Goal: Information Seeking & Learning: Find specific fact

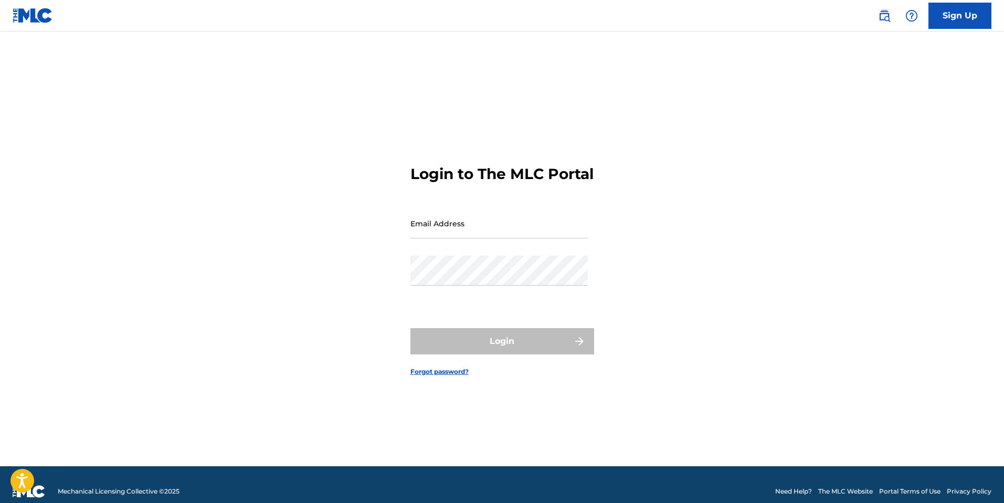
click at [466, 229] on input "Email Address" at bounding box center [498, 223] width 177 height 30
type input "[DOMAIN_NAME][EMAIL_ADDRESS][DOMAIN_NAME]"
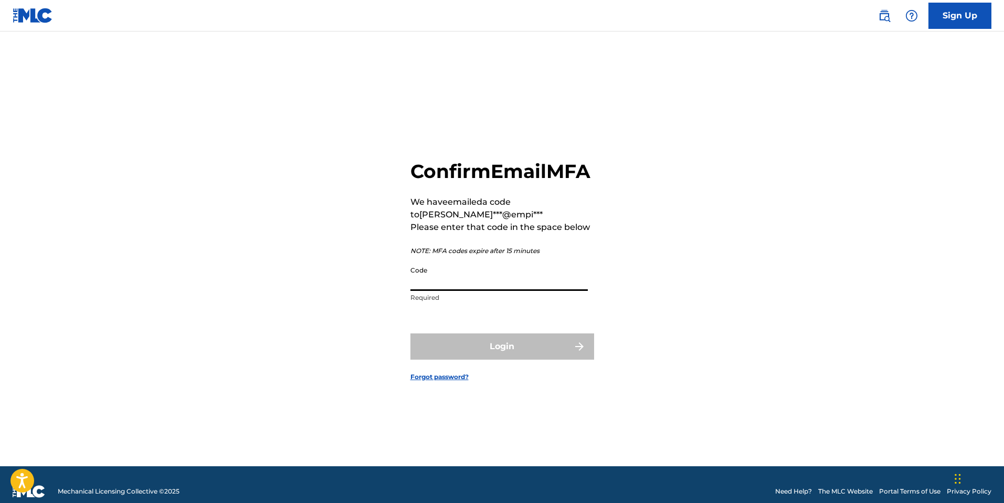
click at [510, 286] on input "Code" at bounding box center [498, 276] width 177 height 30
paste input "978885"
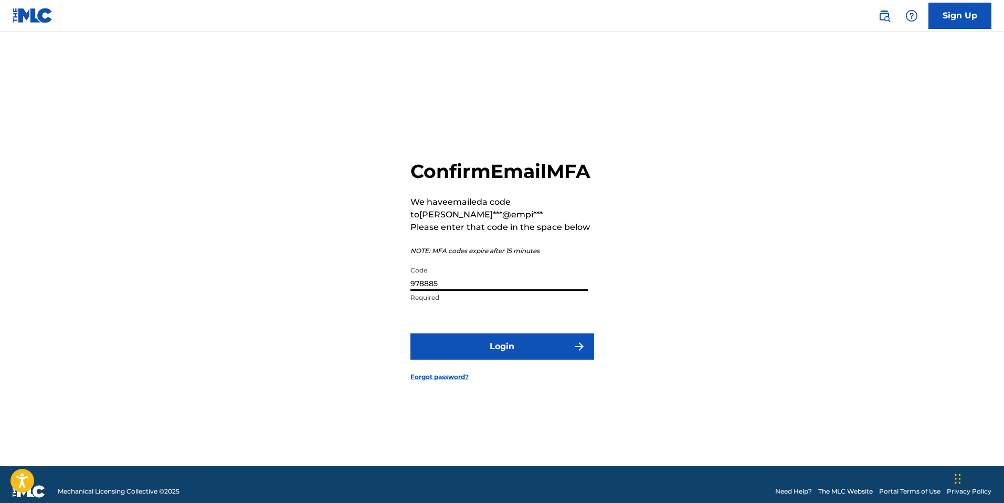
type input "978885"
click at [527, 360] on button "Login" at bounding box center [502, 346] width 184 height 26
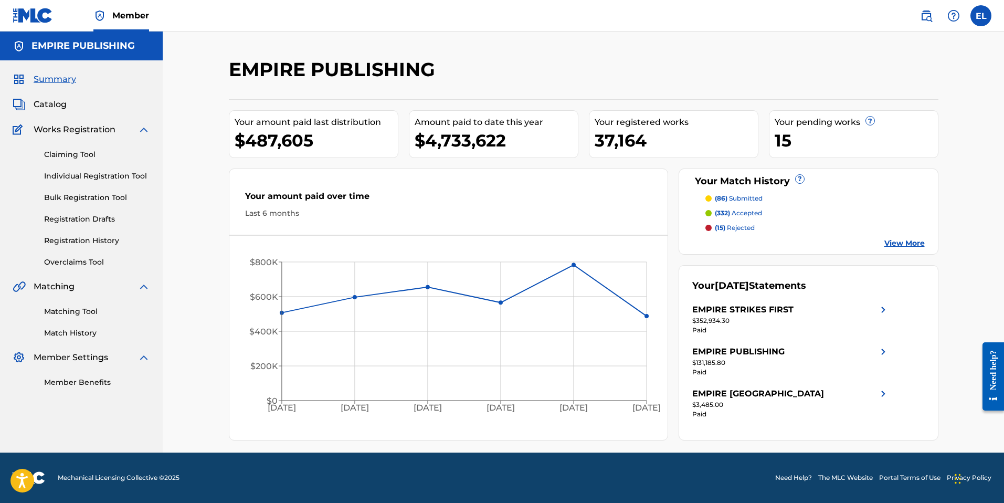
click at [931, 18] on img at bounding box center [926, 15] width 13 height 13
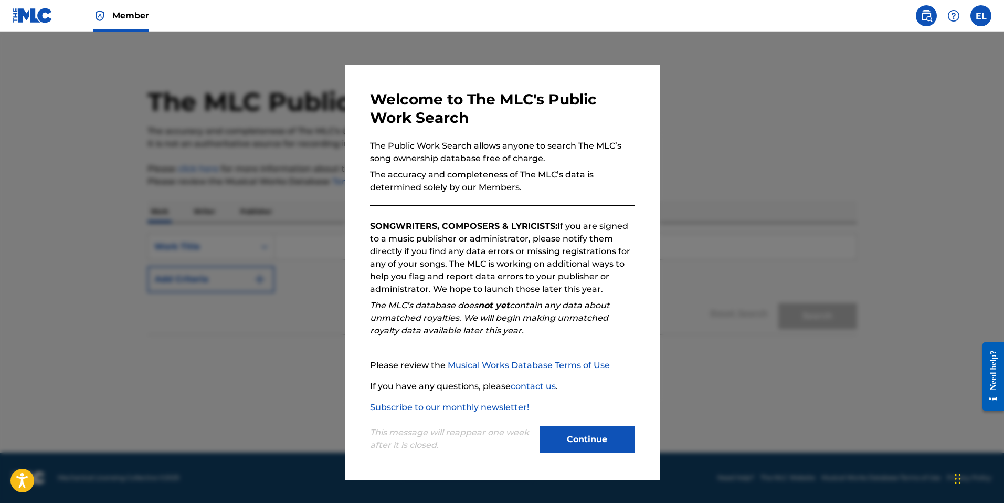
click at [576, 427] on button "Continue" at bounding box center [587, 439] width 94 height 26
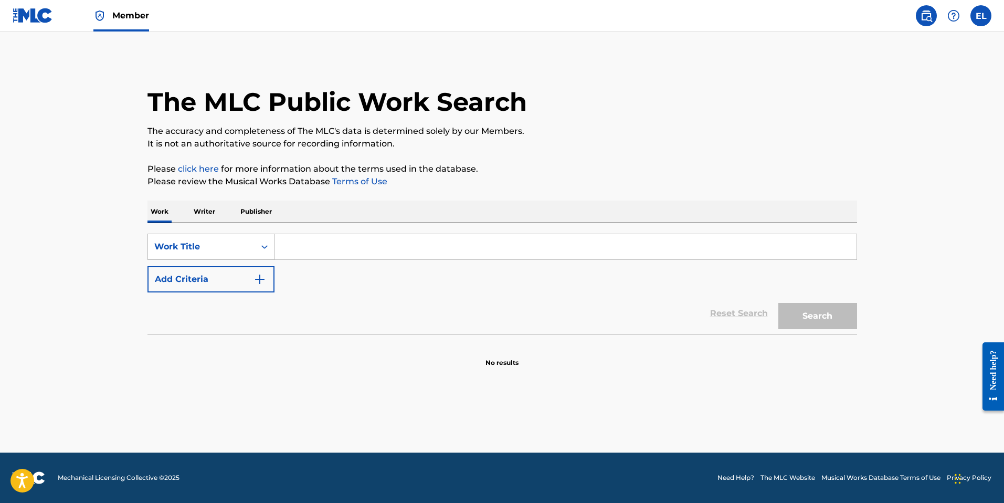
click at [249, 248] on div "Work Title" at bounding box center [201, 247] width 107 height 20
click at [246, 301] on div "ISWC" at bounding box center [211, 299] width 126 height 26
click at [375, 237] on input "Search Form" at bounding box center [566, 246] width 582 height 25
click at [302, 253] on input "Search Form" at bounding box center [566, 246] width 582 height 25
click at [302, 254] on input "Search Form" at bounding box center [566, 246] width 582 height 25
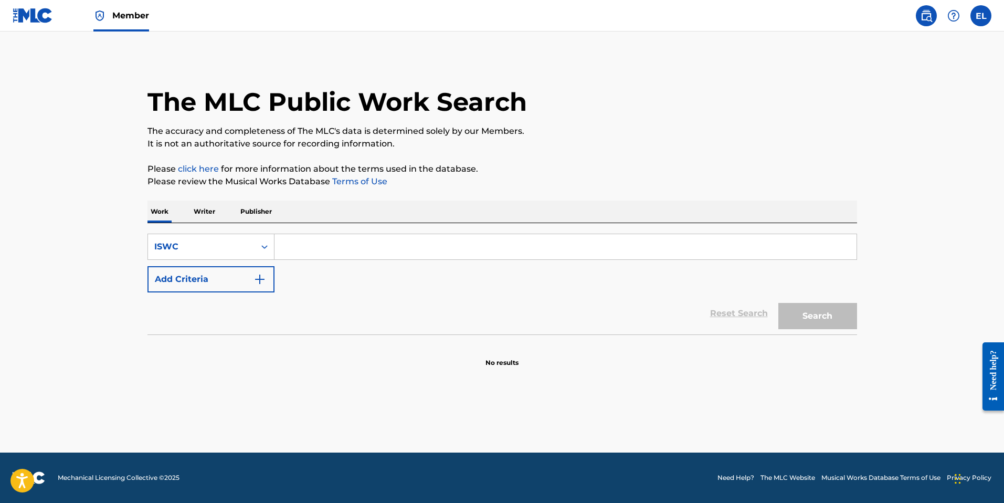
paste input "T9203256091"
click at [831, 317] on button "Search" at bounding box center [817, 316] width 79 height 26
click at [418, 257] on input "T9203256091" at bounding box center [566, 246] width 582 height 25
click at [418, 256] on input "T9203256091" at bounding box center [566, 246] width 582 height 25
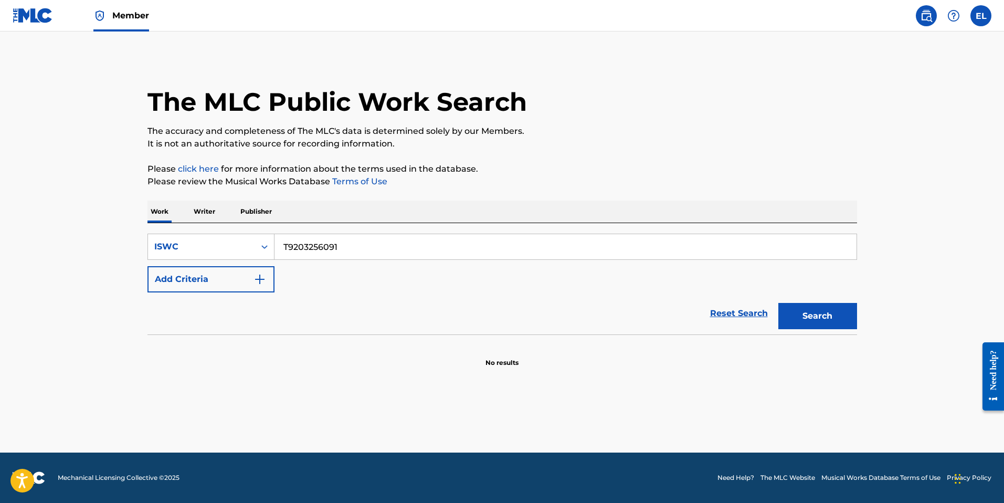
paste input "T9201528792"
click at [504, 255] on input "T9203256091T9201528792" at bounding box center [566, 246] width 582 height 25
click at [502, 239] on input "T9203256091T9201528792" at bounding box center [566, 246] width 582 height 25
paste input "Search Form"
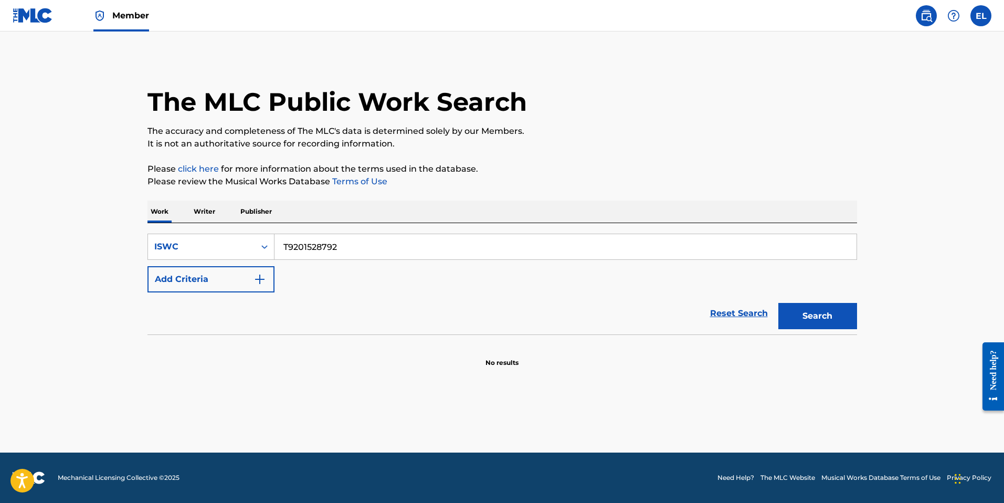
click at [851, 311] on button "Search" at bounding box center [817, 316] width 79 height 26
click at [384, 247] on input "T9201528792" at bounding box center [566, 246] width 582 height 25
paste input "3256115"
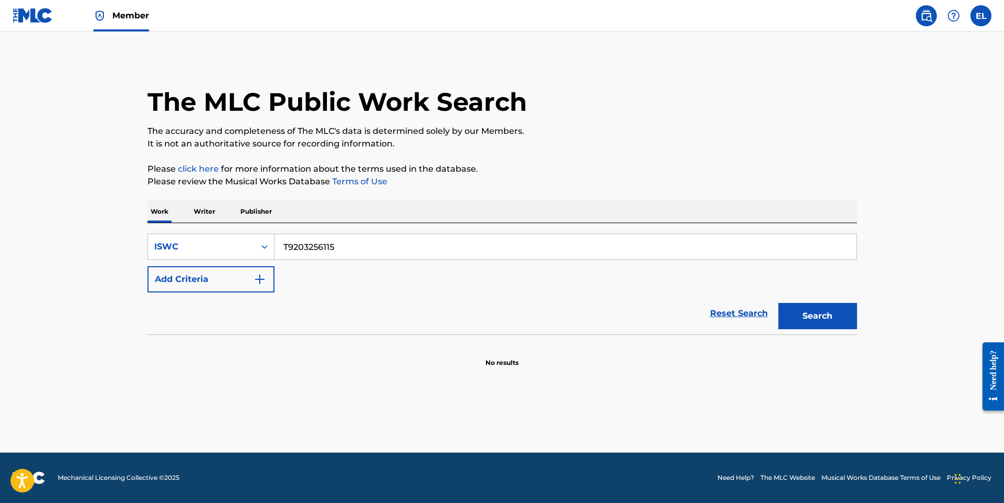
click at [814, 312] on button "Search" at bounding box center [817, 316] width 79 height 26
click at [434, 247] on input "T9203256115" at bounding box center [566, 246] width 582 height 25
paste input "8100"
click at [814, 319] on button "Search" at bounding box center [817, 316] width 79 height 26
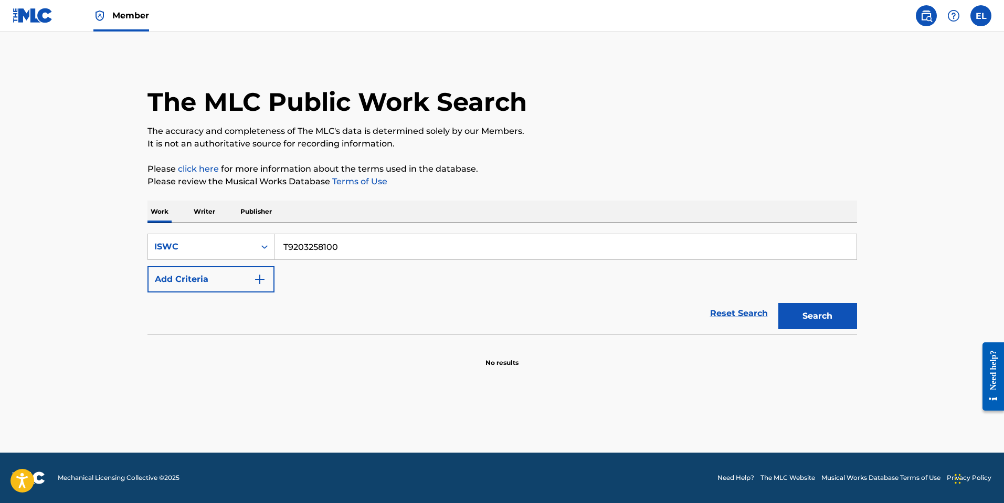
click at [369, 245] on input "T9203258100" at bounding box center [566, 246] width 582 height 25
paste input "031"
click at [795, 311] on button "Search" at bounding box center [817, 316] width 79 height 26
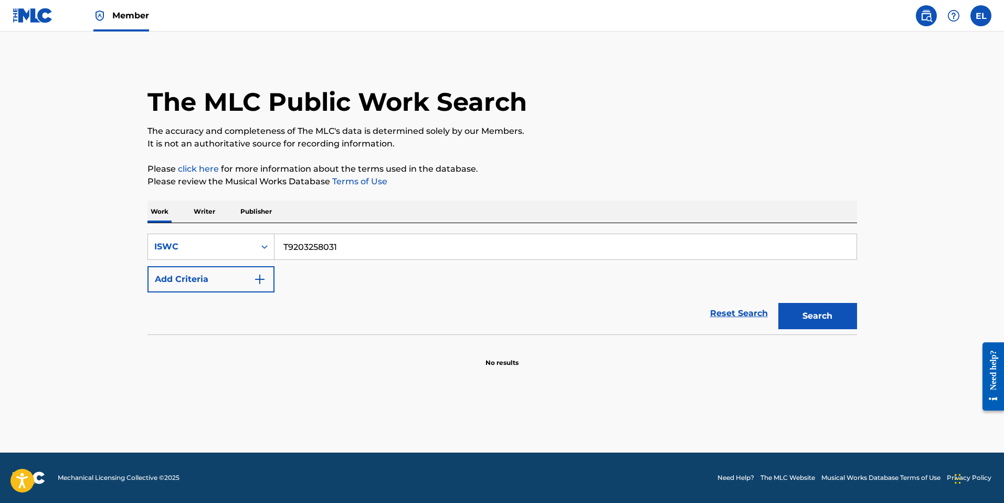
click at [368, 238] on input "T9203258031" at bounding box center [566, 246] width 582 height 25
drag, startPoint x: 368, startPoint y: 238, endPoint x: 455, endPoint y: 260, distance: 89.0
click at [368, 238] on input "T9203258031" at bounding box center [566, 246] width 582 height 25
paste input "196443693"
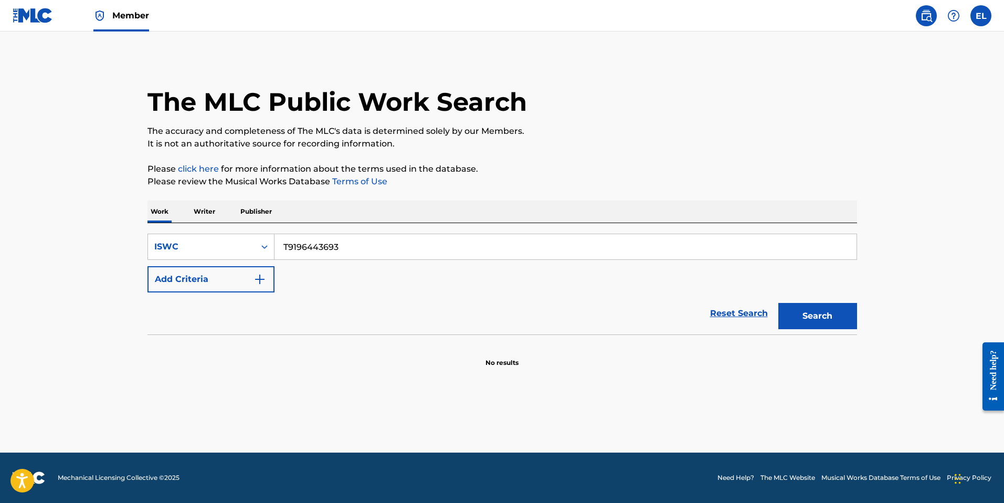
click at [818, 317] on button "Search" at bounding box center [817, 316] width 79 height 26
click at [350, 245] on input "T9196443693" at bounding box center [566, 246] width 582 height 25
paste input "20325805"
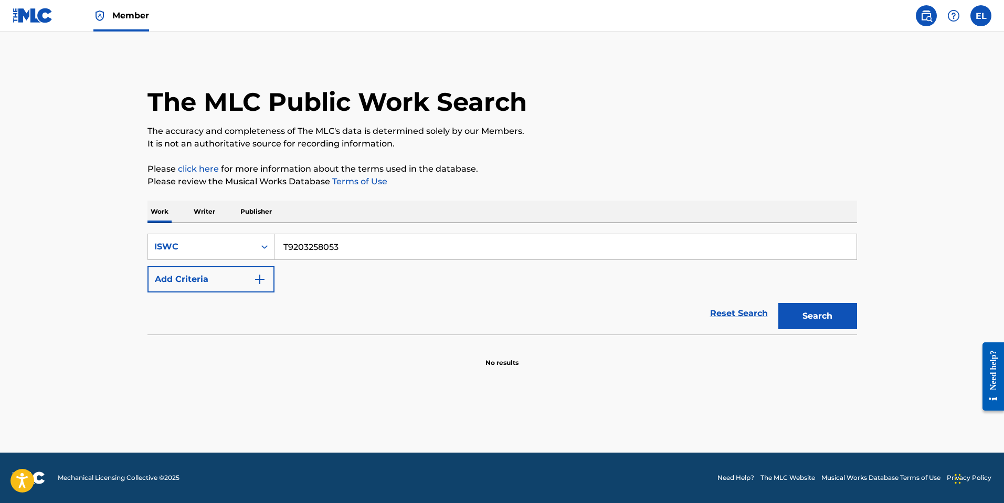
click at [844, 311] on button "Search" at bounding box center [817, 316] width 79 height 26
click at [471, 238] on input "T9203258053" at bounding box center [566, 246] width 582 height 25
click at [470, 238] on input "T9203258053" at bounding box center [566, 246] width 582 height 25
paste input "86"
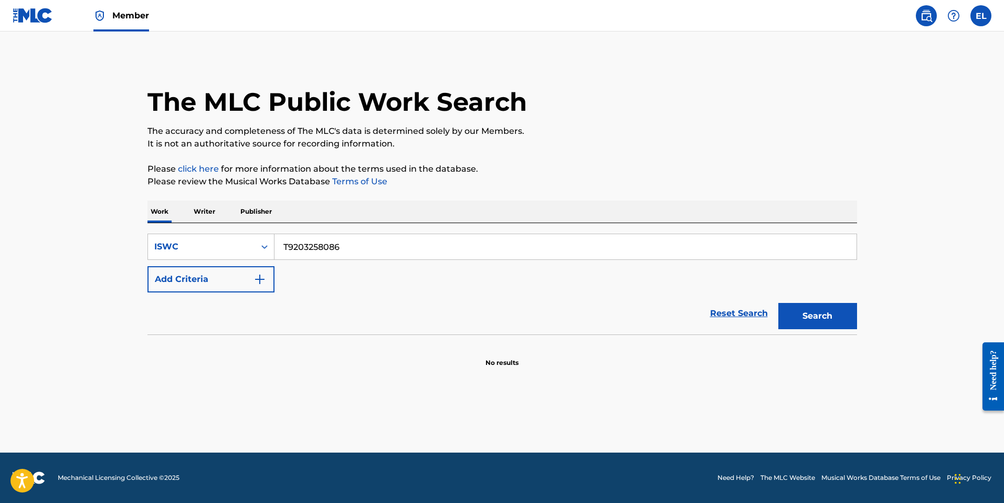
click at [818, 317] on button "Search" at bounding box center [817, 316] width 79 height 26
click at [378, 239] on input "T9203258086" at bounding box center [566, 246] width 582 height 25
paste input "6137"
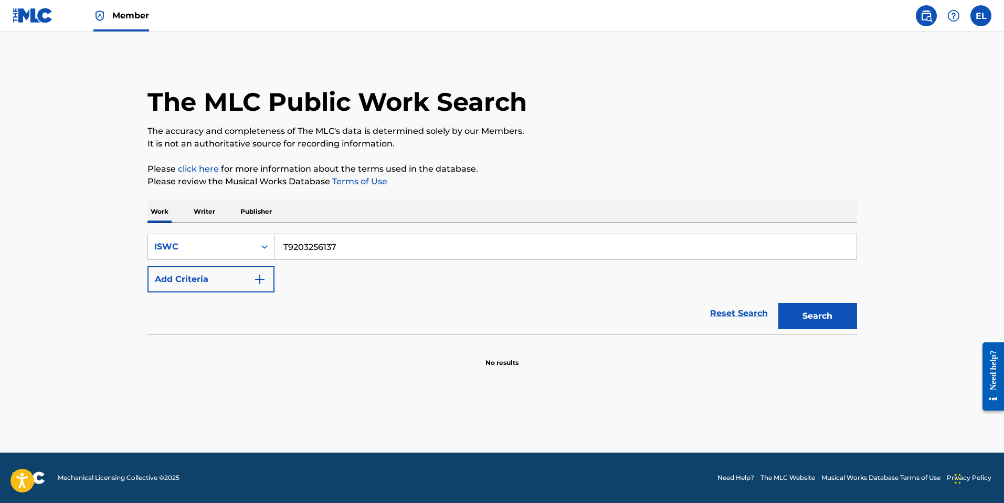
click at [805, 310] on button "Search" at bounding box center [817, 316] width 79 height 26
click at [357, 235] on input "T9203256137" at bounding box center [566, 246] width 582 height 25
paste input "1528781"
click at [799, 315] on button "Search" at bounding box center [817, 316] width 79 height 26
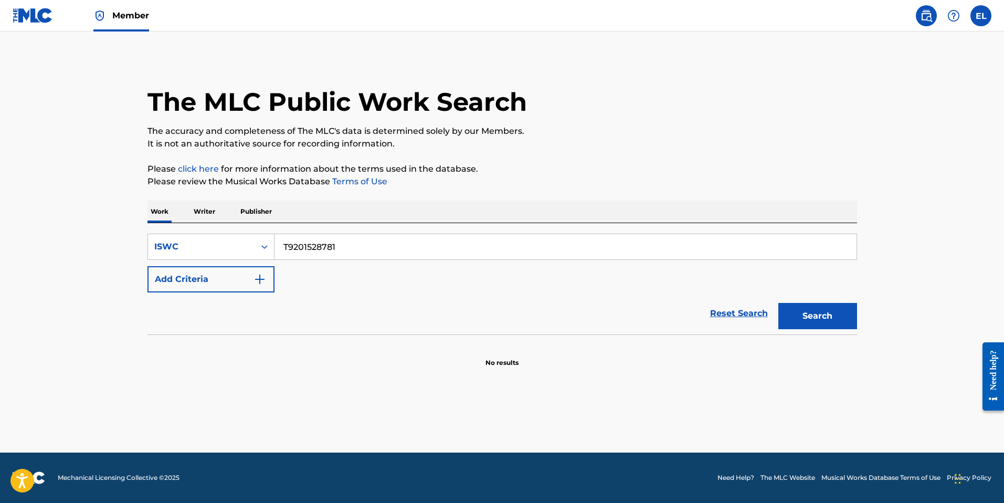
click at [374, 237] on input "T9201528781" at bounding box center [566, 246] width 582 height 25
paste input "805"
click at [807, 315] on button "Search" at bounding box center [817, 316] width 79 height 26
click at [449, 247] on input "T9201528805" at bounding box center [566, 246] width 582 height 25
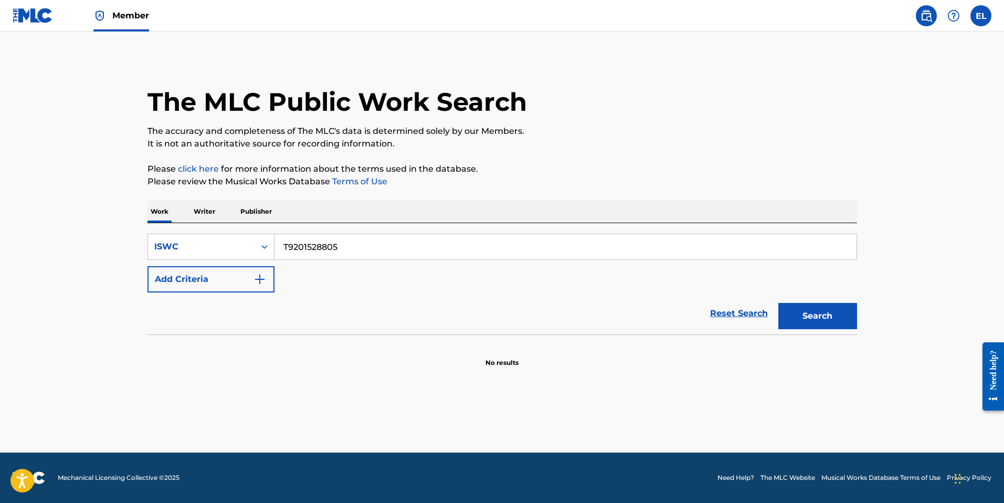
click at [449, 247] on input "T9201528805" at bounding box center [566, 246] width 582 height 25
paste input "196443717"
click at [827, 311] on button "Search" at bounding box center [817, 316] width 79 height 26
click at [430, 248] on input "T9196443717" at bounding box center [566, 246] width 582 height 25
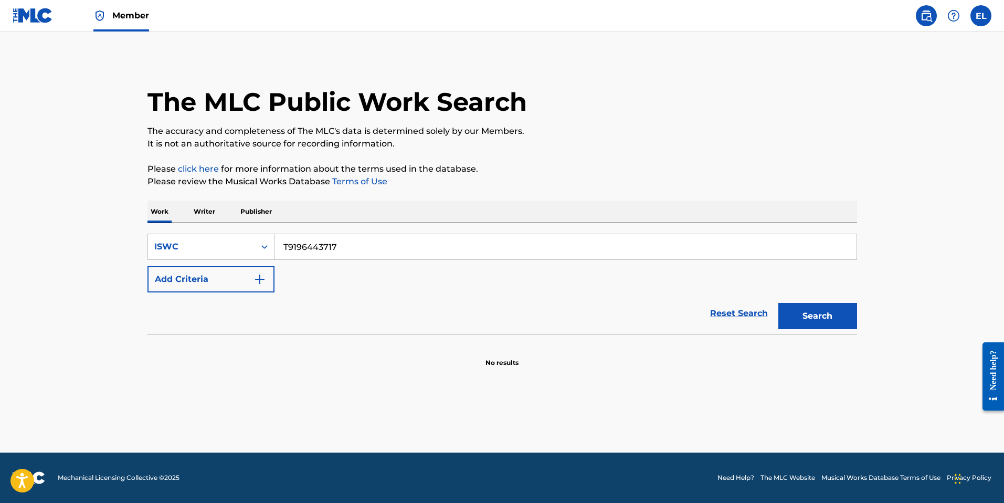
click at [430, 248] on input "T9196443717" at bounding box center [566, 246] width 582 height 25
paste input "3333699375"
click at [834, 320] on button "Search" at bounding box center [817, 316] width 79 height 26
click at [354, 248] on input "T3333699375" at bounding box center [566, 246] width 582 height 25
drag, startPoint x: 354, startPoint y: 248, endPoint x: 361, endPoint y: 249, distance: 6.4
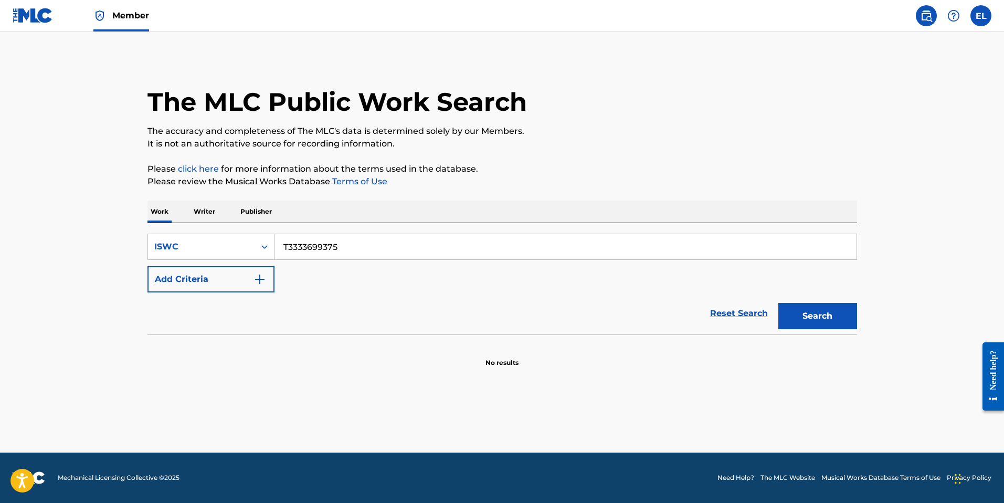
click at [354, 248] on input "T3333699375" at bounding box center [566, 246] width 582 height 25
paste input "9194379174"
click at [844, 314] on button "Search" at bounding box center [817, 316] width 79 height 26
click at [365, 251] on input "T9194379174" at bounding box center [566, 246] width 582 height 25
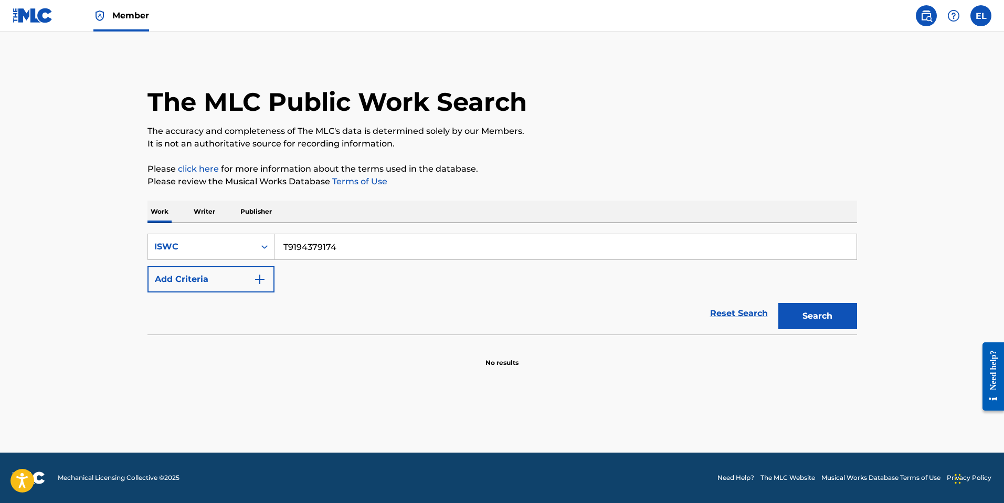
paste input "6443706"
click at [839, 318] on button "Search" at bounding box center [817, 316] width 79 height 26
click at [416, 252] on input "T9196443706" at bounding box center [566, 246] width 582 height 25
paste input "201527437"
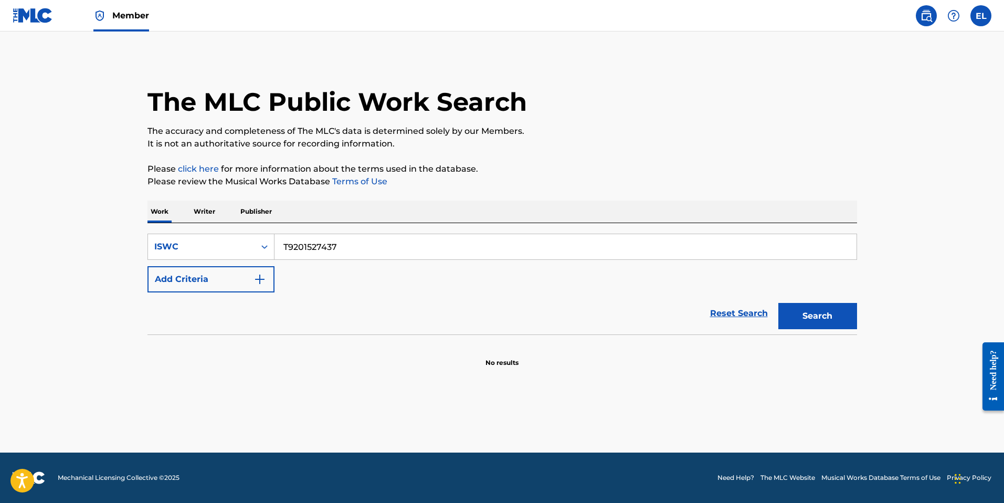
click at [840, 319] on button "Search" at bounding box center [817, 316] width 79 height 26
click at [402, 256] on input "T9201527437" at bounding box center [566, 246] width 582 height 25
paste input "3274109109"
click at [828, 322] on button "Search" at bounding box center [817, 316] width 79 height 26
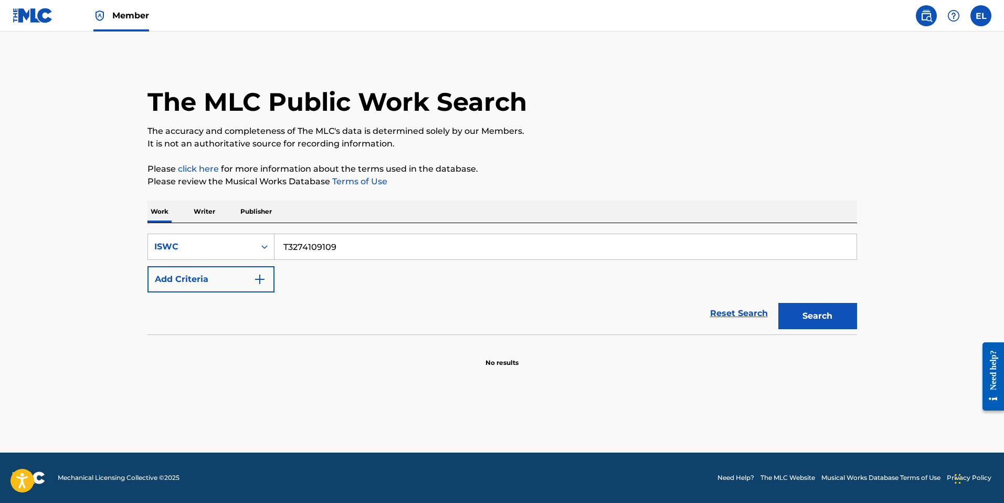
click at [355, 240] on input "T3274109109" at bounding box center [566, 246] width 582 height 25
paste input "333699364"
type input "T3333699364"
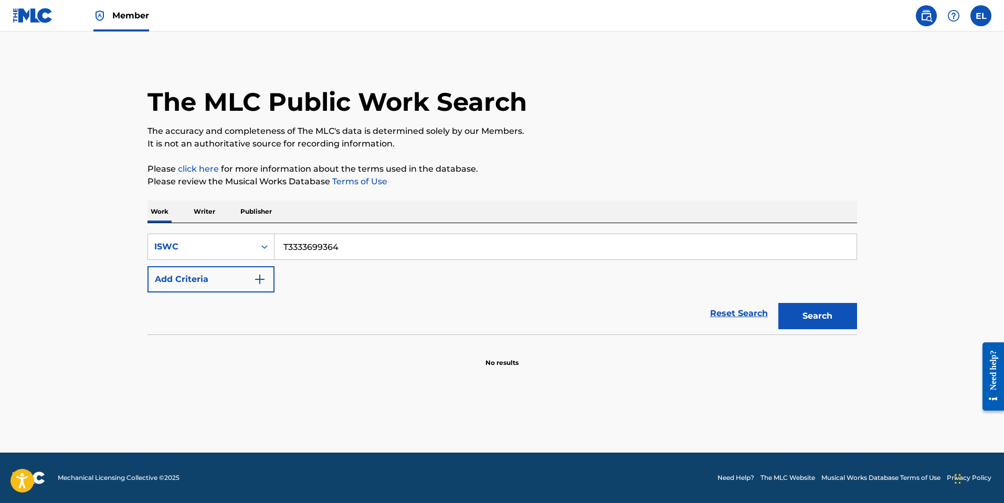
click at [819, 312] on button "Search" at bounding box center [817, 316] width 79 height 26
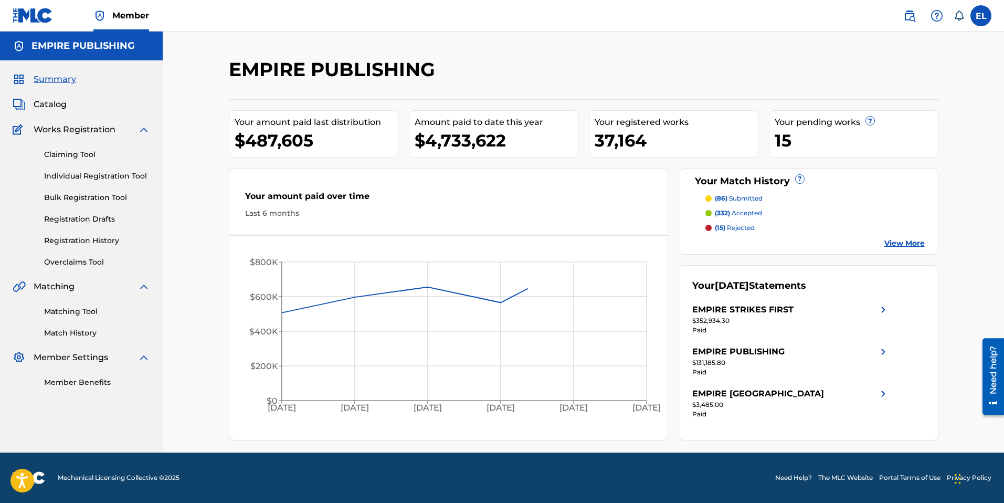
click at [913, 22] on link at bounding box center [909, 15] width 21 height 21
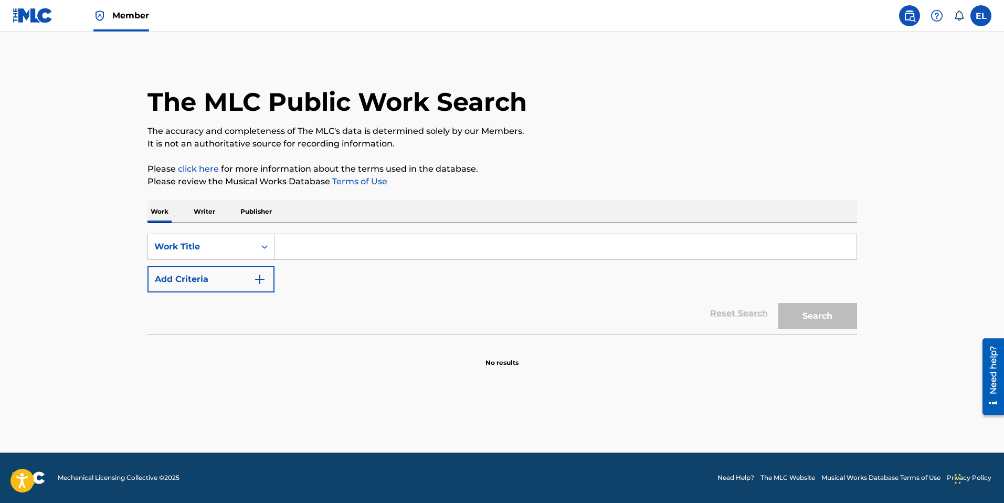
click at [455, 247] on input "Search Form" at bounding box center [566, 246] width 582 height 25
click at [202, 208] on p "Writer" at bounding box center [205, 212] width 28 height 22
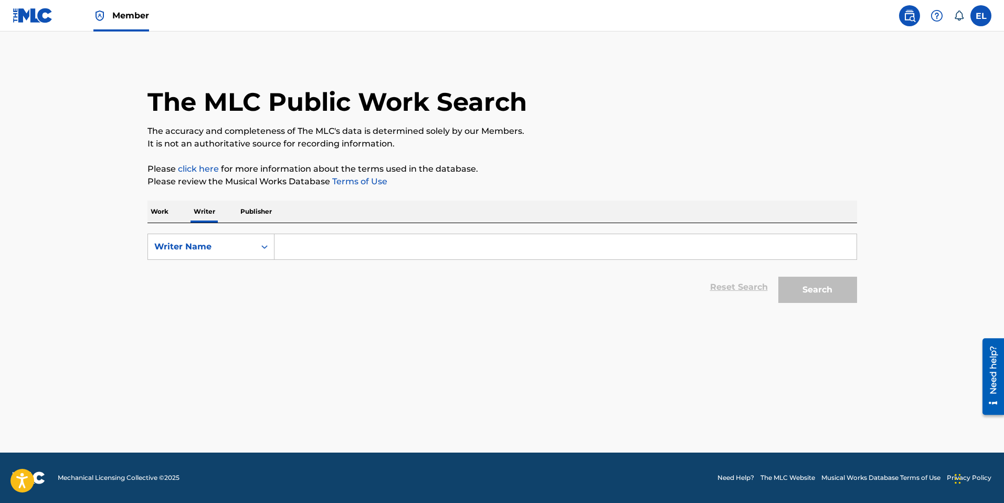
click at [376, 246] on input "Search Form" at bounding box center [566, 246] width 582 height 25
paste input "Nejma Nefertiti Ioanna Zfaty"
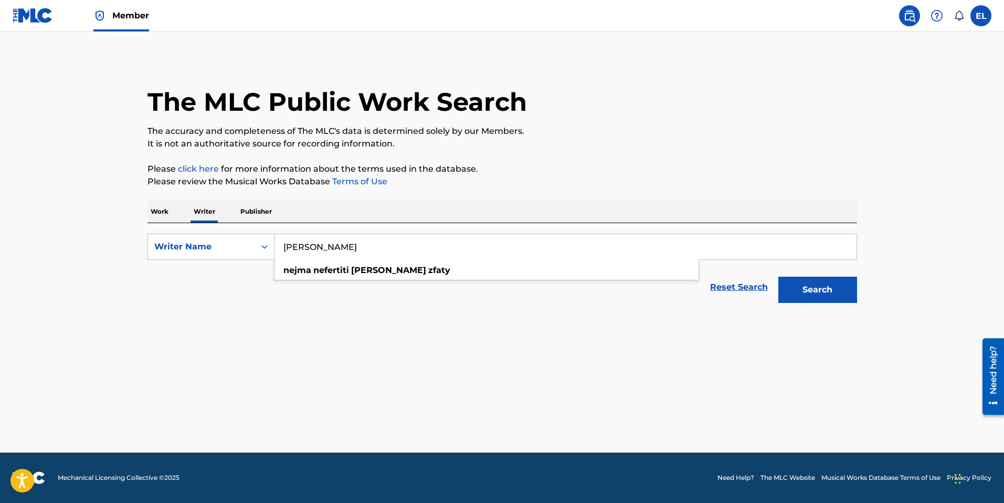
type input "Nejma Nefertiti Ioanna Zfaty"
click at [810, 288] on button "Search" at bounding box center [817, 290] width 79 height 26
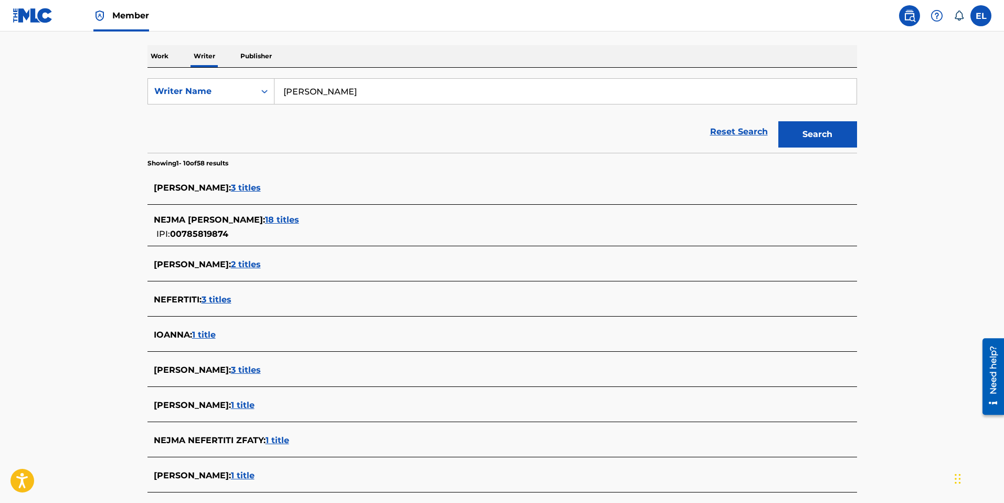
scroll to position [170, 0]
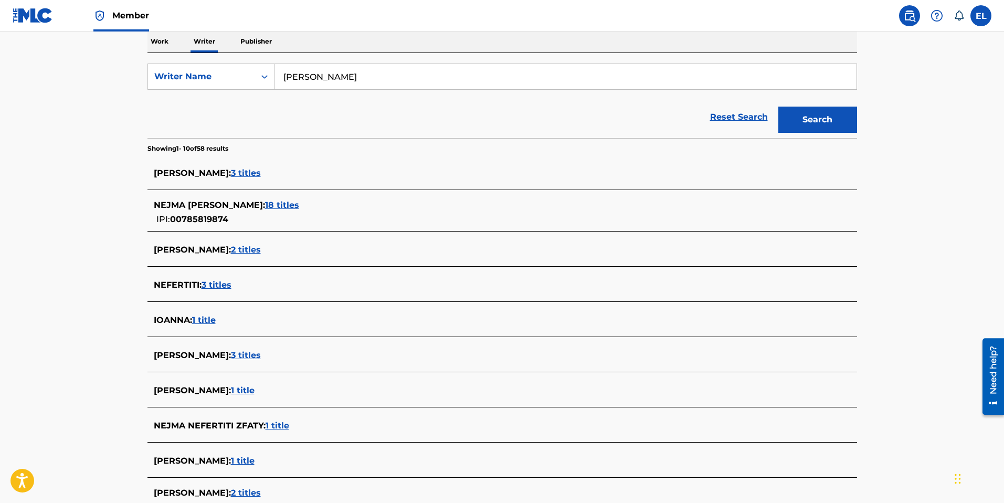
click at [299, 205] on span "18 titles" at bounding box center [282, 205] width 34 height 10
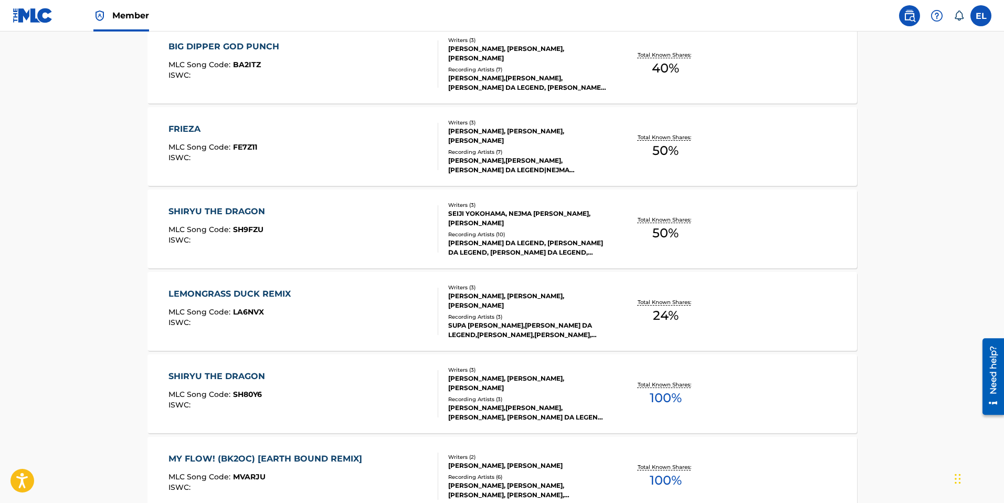
scroll to position [727, 0]
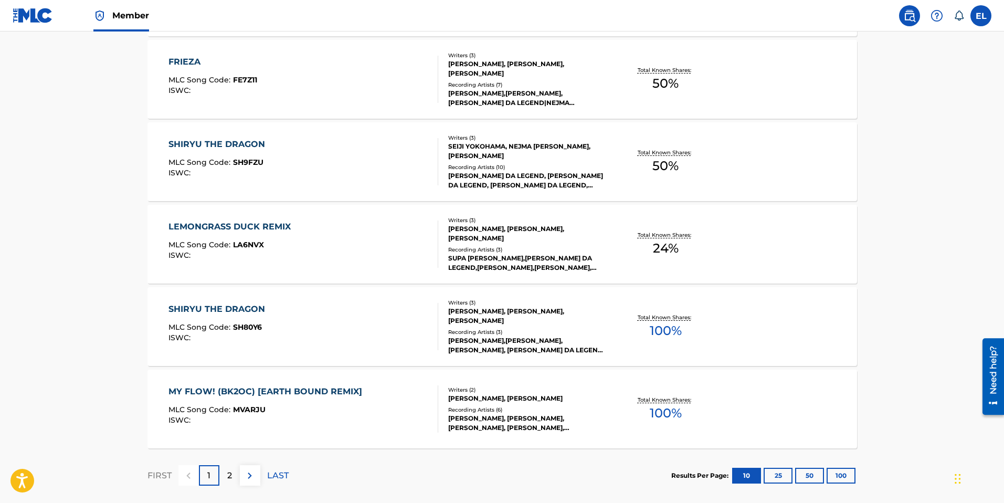
click at [836, 477] on button "100" at bounding box center [841, 476] width 29 height 16
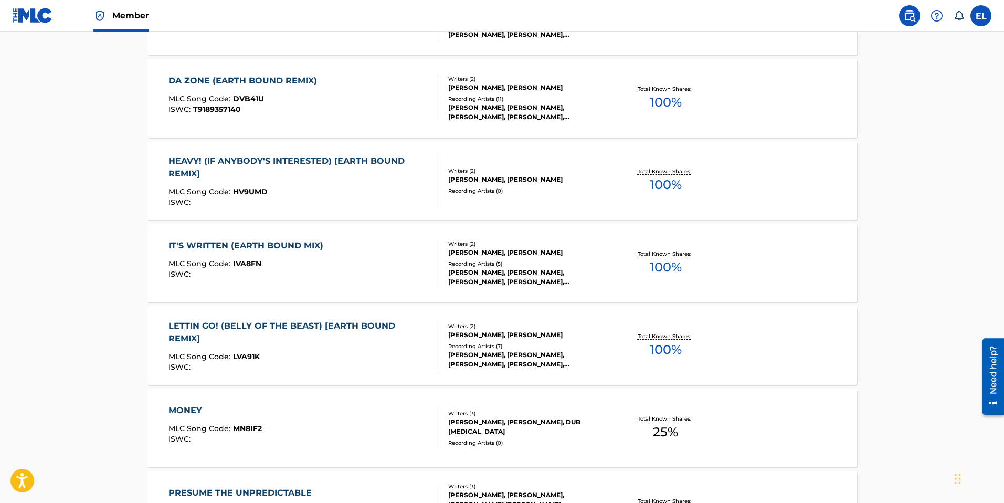
scroll to position [1147, 0]
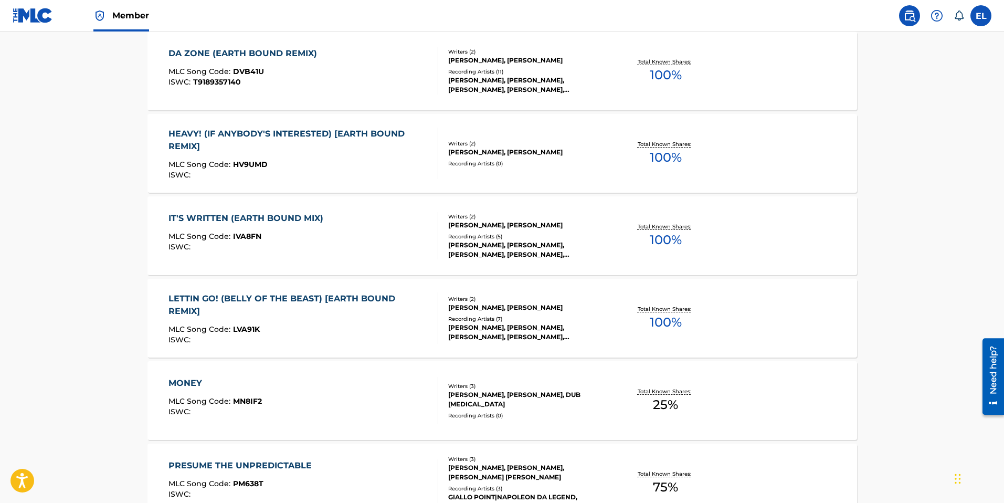
drag, startPoint x: 185, startPoint y: 380, endPoint x: 196, endPoint y: 379, distance: 10.5
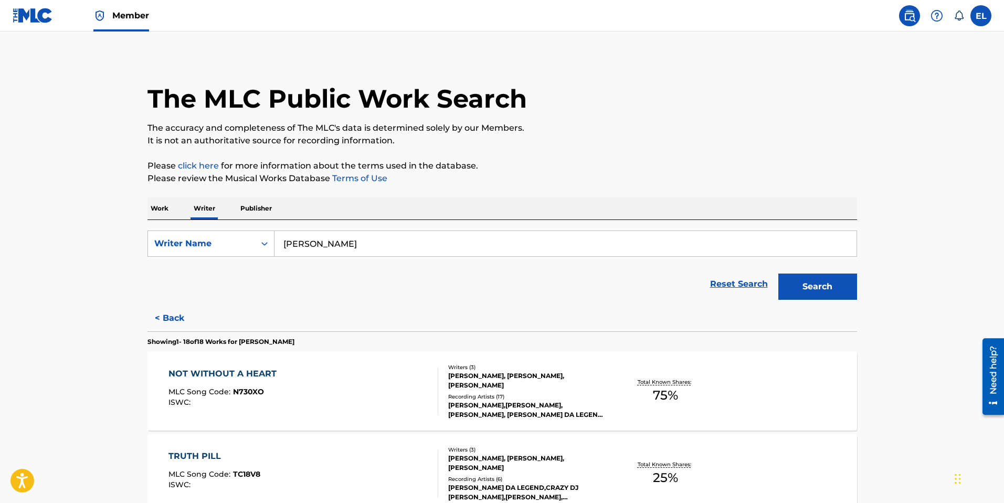
scroll to position [0, 0]
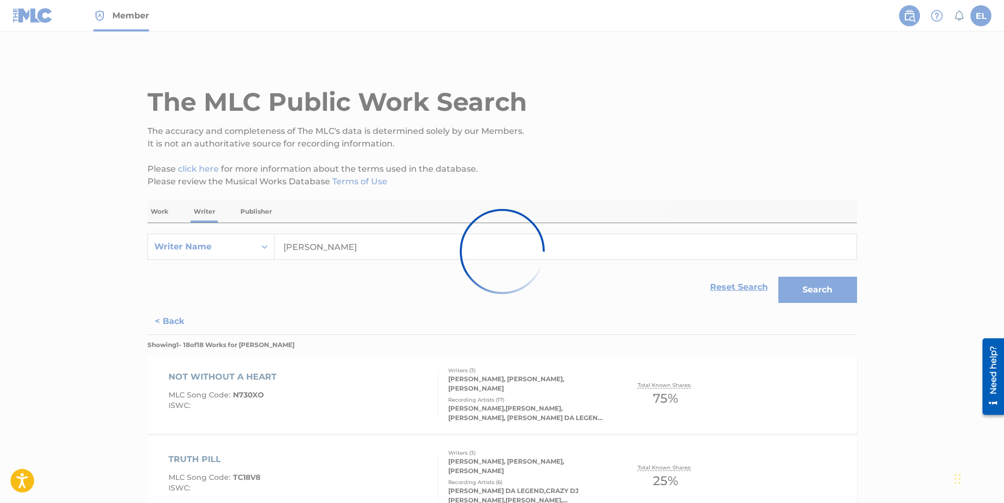
click at [177, 322] on div at bounding box center [502, 251] width 1004 height 503
click at [170, 321] on div at bounding box center [502, 251] width 1004 height 503
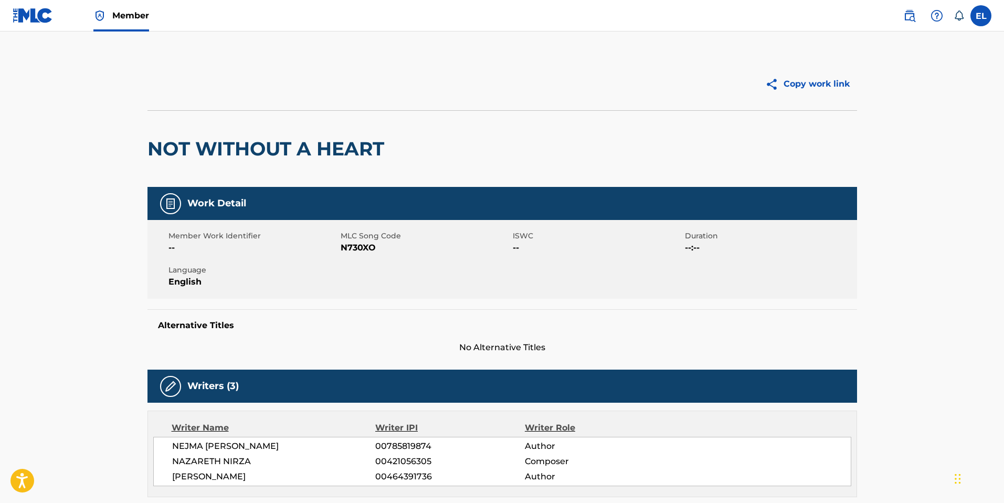
click at [370, 245] on span "N730XO" at bounding box center [426, 247] width 170 height 13
copy span "N730XO"
click at [353, 247] on span "TC18V8" at bounding box center [426, 247] width 170 height 13
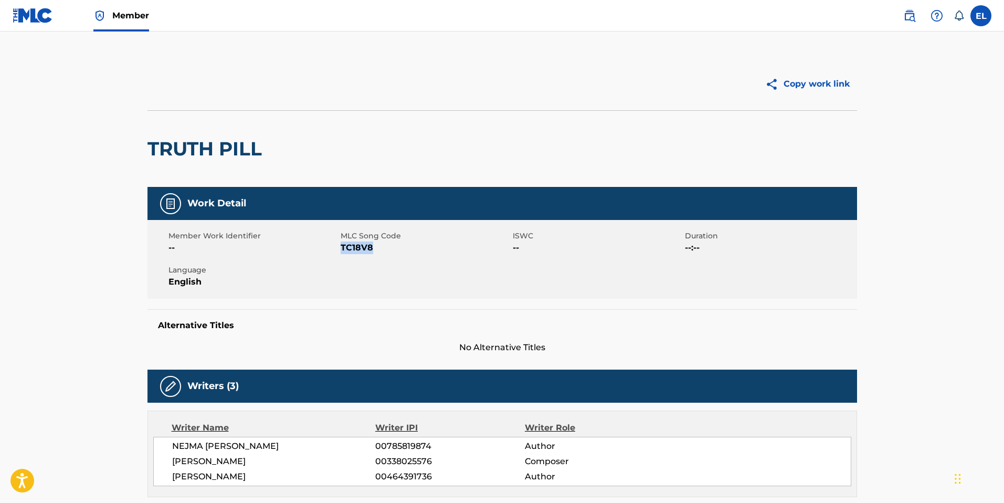
copy span "TC18V8"
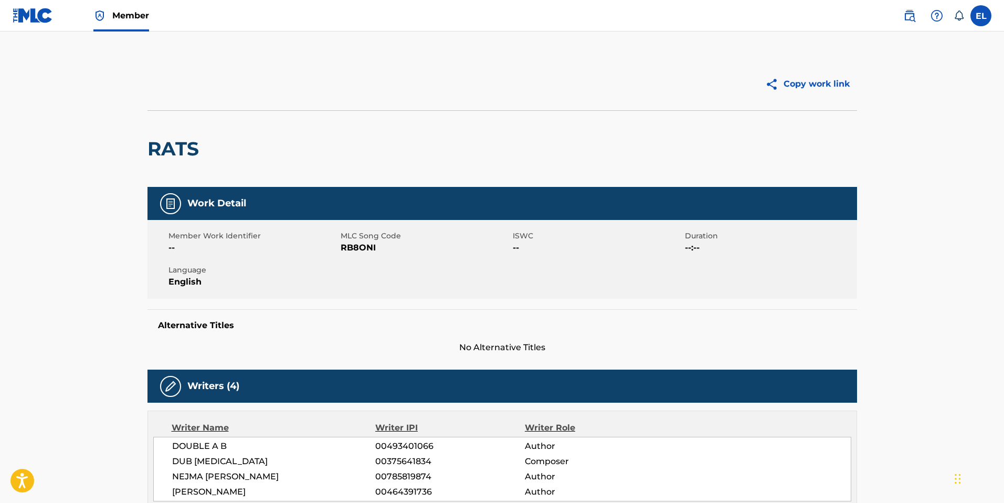
click at [367, 245] on span "RB8ONI" at bounding box center [426, 247] width 170 height 13
drag, startPoint x: 367, startPoint y: 245, endPoint x: 579, endPoint y: 275, distance: 214.1
click at [367, 246] on span "RB8ONI" at bounding box center [426, 247] width 170 height 13
copy span "RB8ONI"
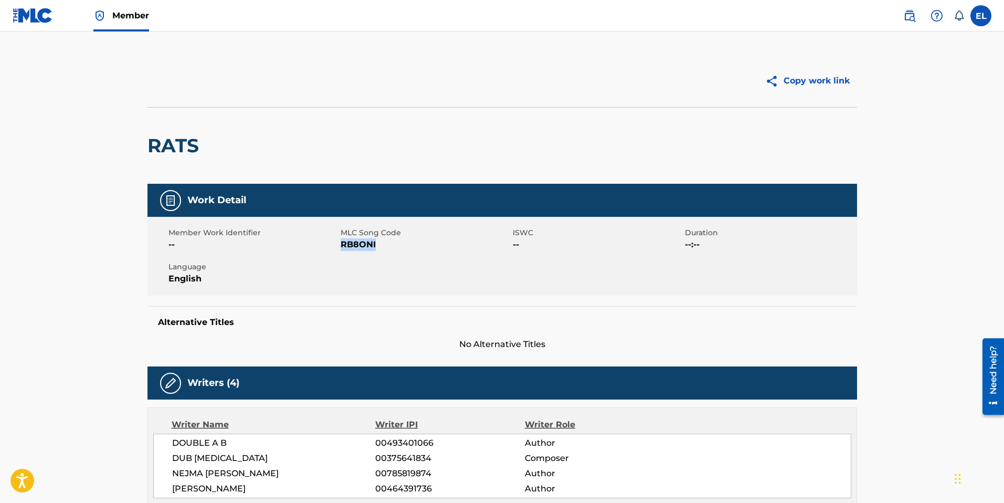
scroll to position [4, 0]
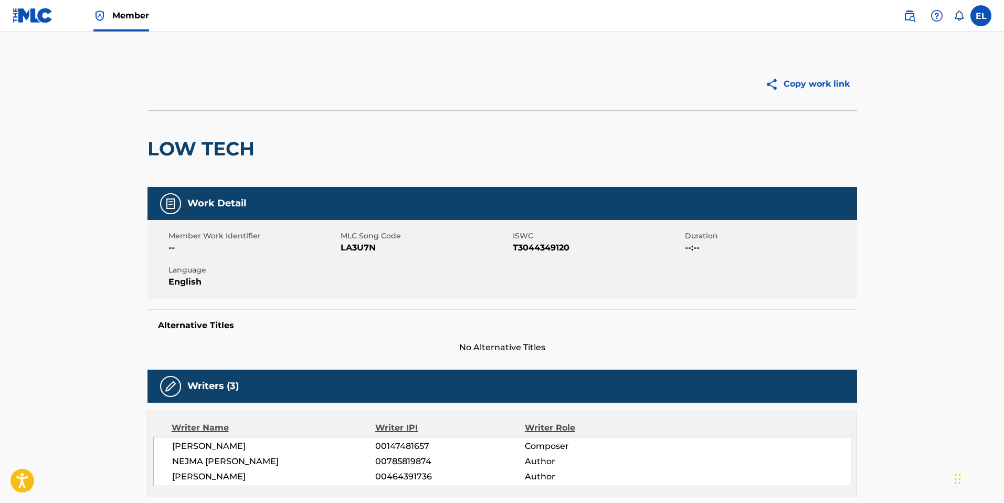
click at [358, 248] on span "LA3U7N" at bounding box center [426, 247] width 170 height 13
drag, startPoint x: 358, startPoint y: 247, endPoint x: 581, endPoint y: 272, distance: 223.4
click at [358, 248] on span "LA3U7N" at bounding box center [426, 247] width 170 height 13
copy span "LA3U7N"
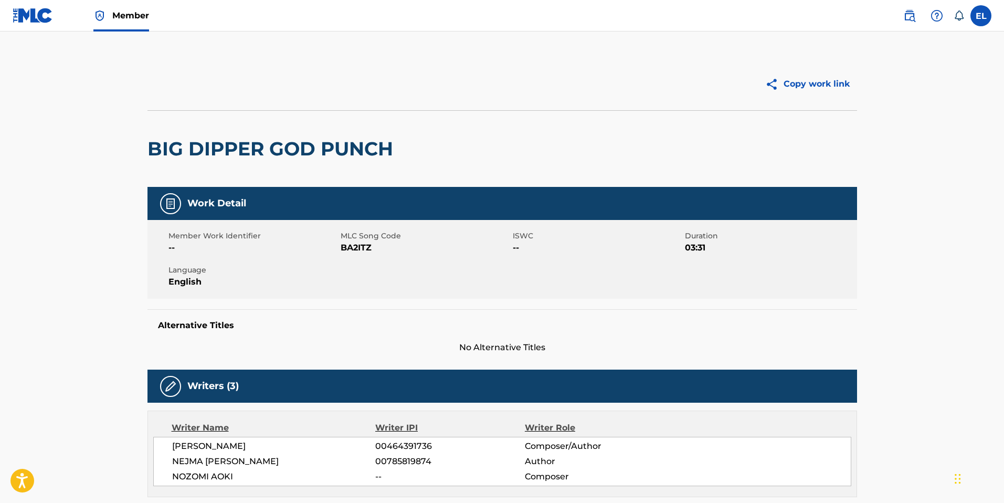
click at [363, 247] on span "BA2ITZ" at bounding box center [426, 247] width 170 height 13
drag, startPoint x: 363, startPoint y: 247, endPoint x: 373, endPoint y: 249, distance: 9.7
click at [363, 247] on span "BA2ITZ" at bounding box center [426, 247] width 170 height 13
copy span "BA2ITZ"
click at [357, 242] on span "FE7Z11" at bounding box center [426, 247] width 170 height 13
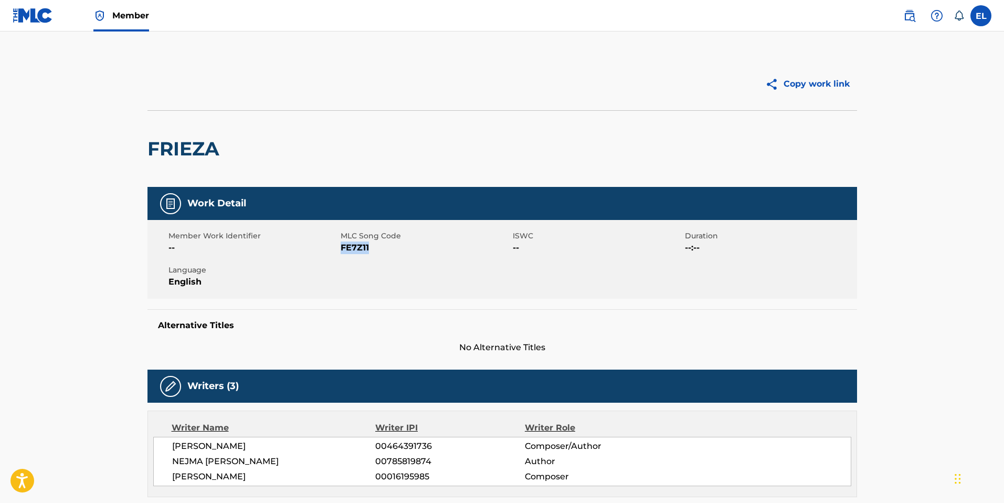
click at [357, 242] on span "FE7Z11" at bounding box center [426, 247] width 170 height 13
copy span "FE7Z11"
click at [363, 247] on span "SH9FZU" at bounding box center [426, 247] width 170 height 13
copy span "SH9FZU"
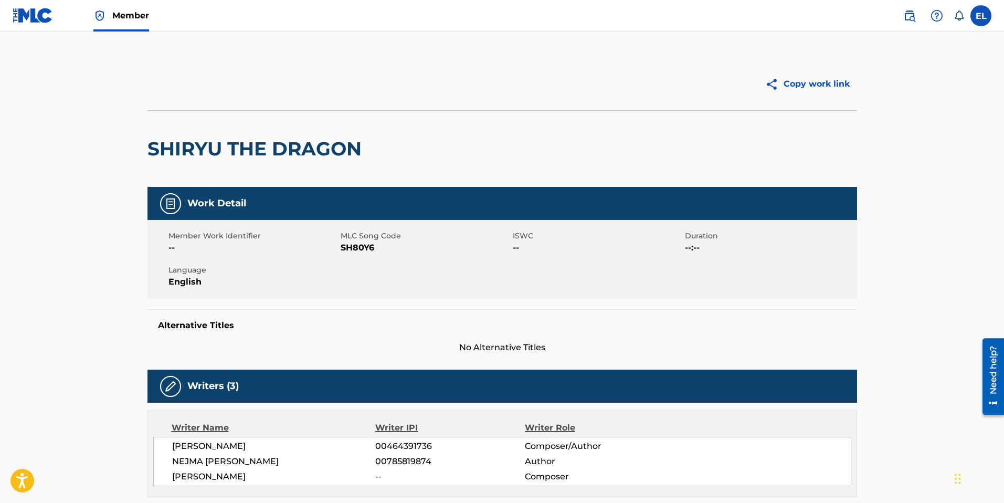
click at [364, 250] on span "SH80Y6" at bounding box center [426, 247] width 170 height 13
copy span "SH80Y6"
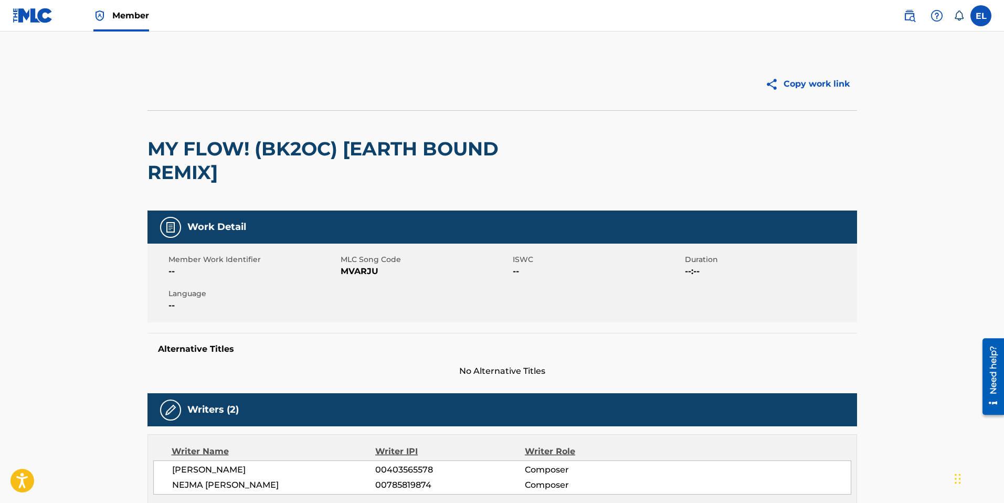
click at [366, 271] on span "MVARJU" at bounding box center [426, 271] width 170 height 13
copy span "MVARJU"
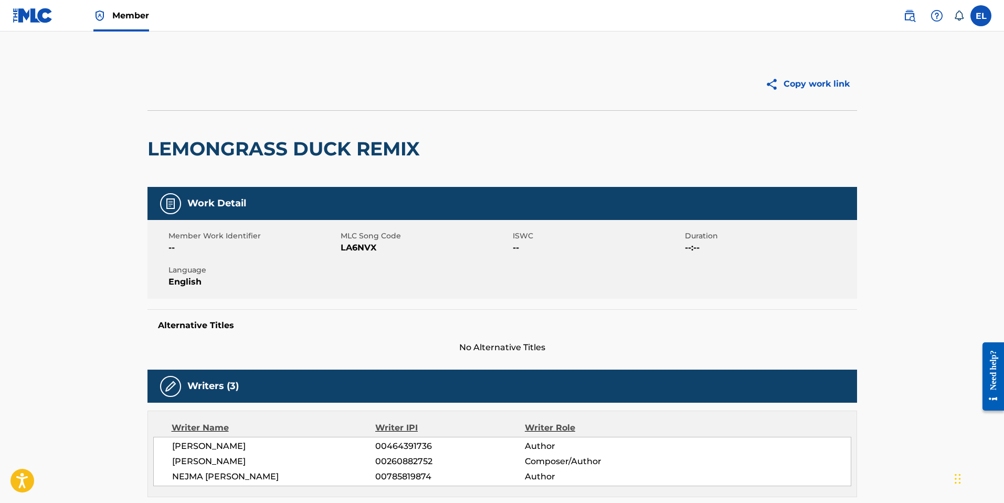
click at [356, 247] on span "LA6NVX" at bounding box center [426, 247] width 170 height 13
copy span "LA6NVX"
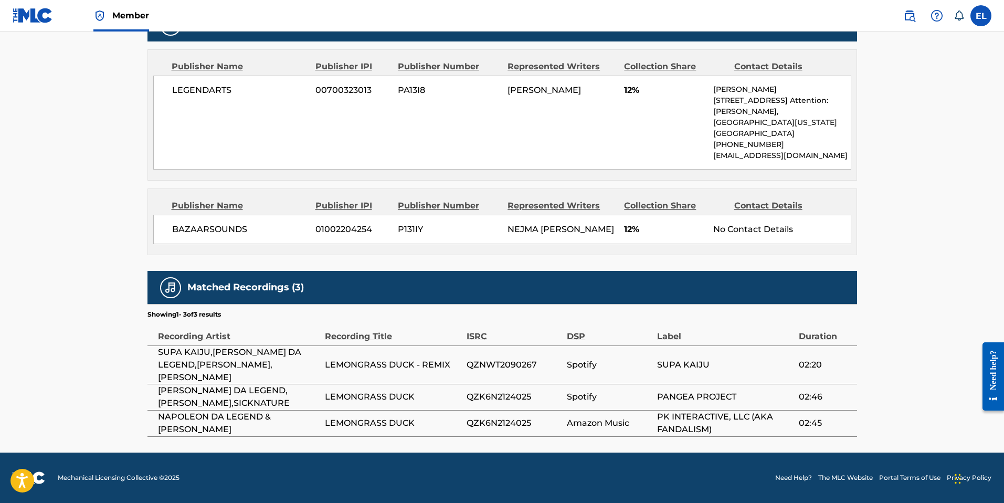
scroll to position [517, 0]
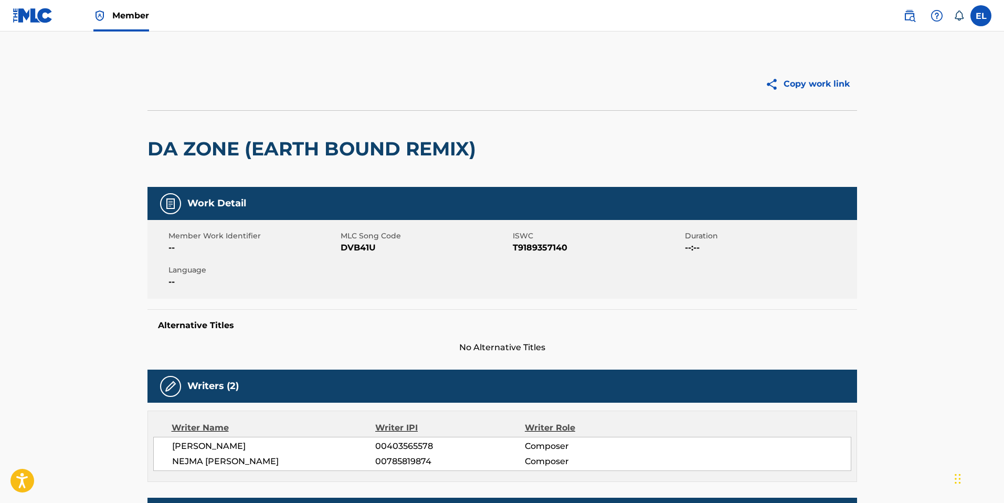
click at [354, 246] on span "DVB41U" at bounding box center [426, 247] width 170 height 13
copy span "DVB41U"
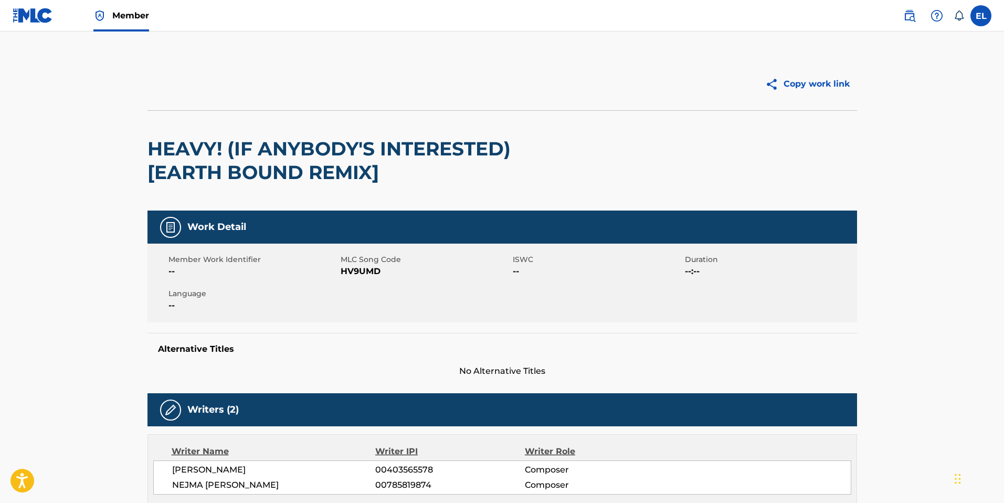
click at [363, 272] on span "HV9UMD" at bounding box center [426, 271] width 170 height 13
copy span "HV9UMD"
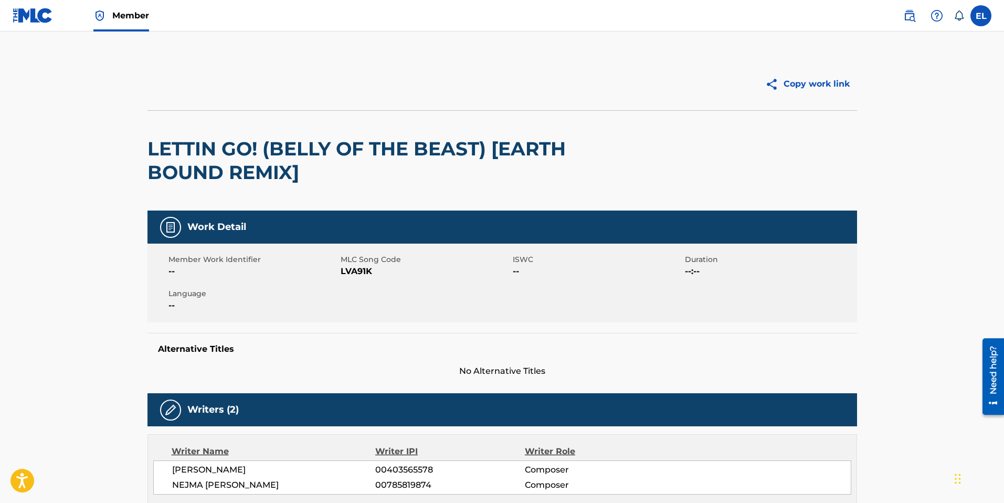
click at [357, 276] on span "LVA91K" at bounding box center [426, 271] width 170 height 13
click at [358, 276] on span "LVA91K" at bounding box center [426, 271] width 170 height 13
click at [362, 270] on span "LVA91K" at bounding box center [426, 271] width 170 height 13
copy span "LVA91K"
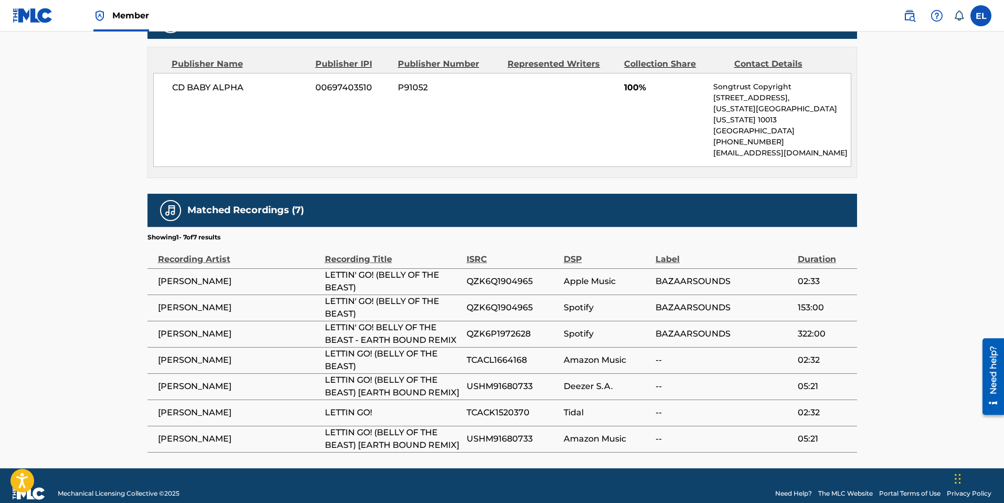
scroll to position [520, 0]
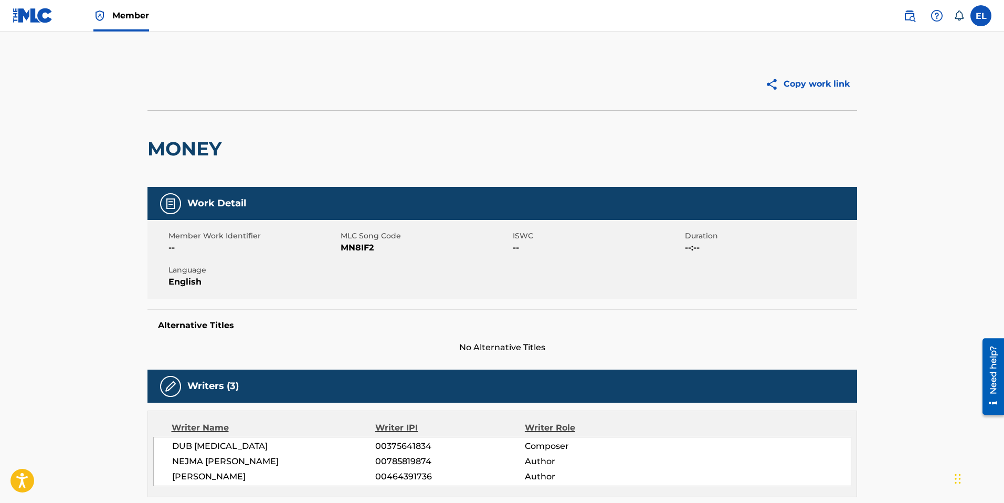
click at [365, 246] on span "MN8IF2" at bounding box center [426, 247] width 170 height 13
click at [366, 246] on span "MN8IF2" at bounding box center [426, 247] width 170 height 13
copy span "MN8IF2"
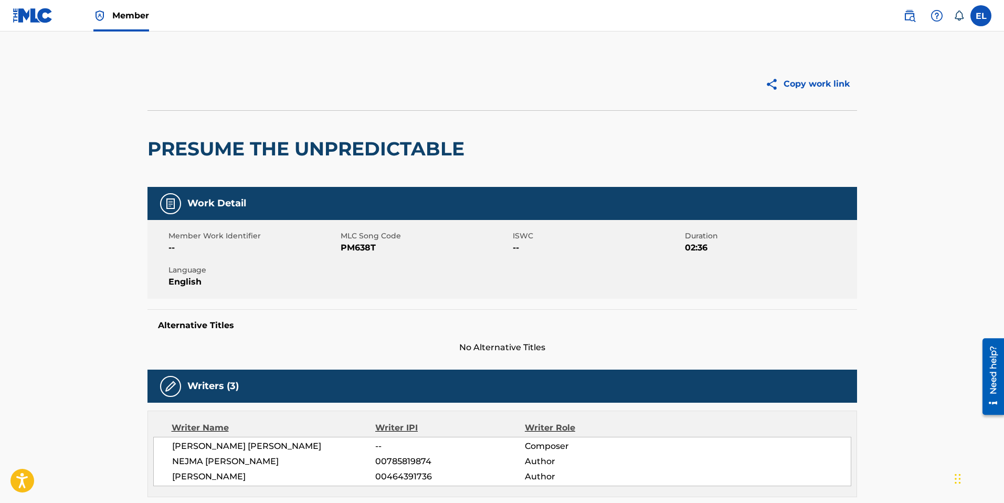
click at [365, 252] on span "PM638T" at bounding box center [426, 247] width 170 height 13
copy span "PM638T"
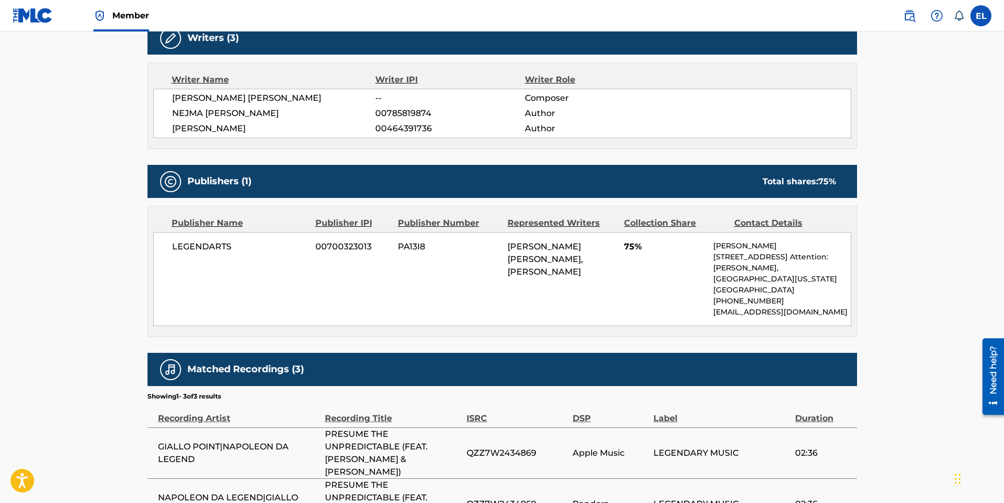
scroll to position [108, 0]
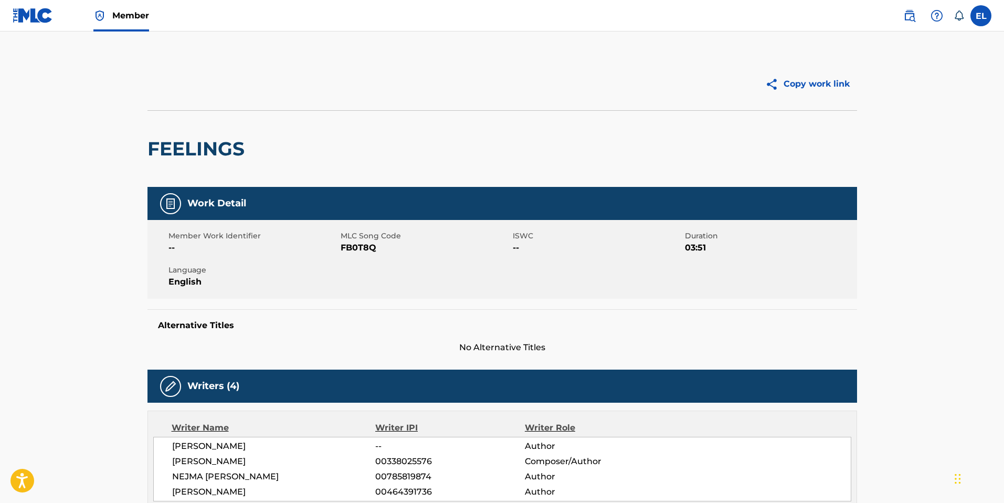
click at [360, 247] on span "FB0T8Q" at bounding box center [426, 247] width 170 height 13
copy span "FB0T8Q"
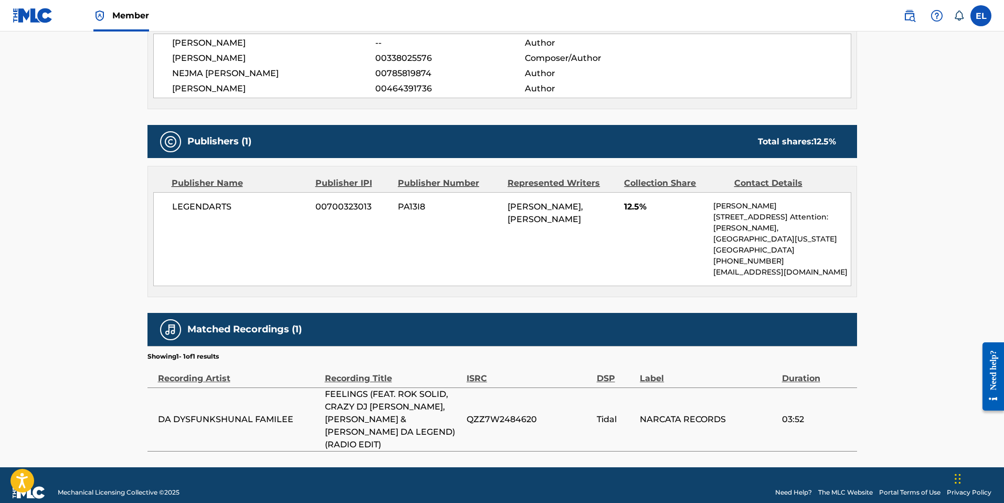
scroll to position [405, 0]
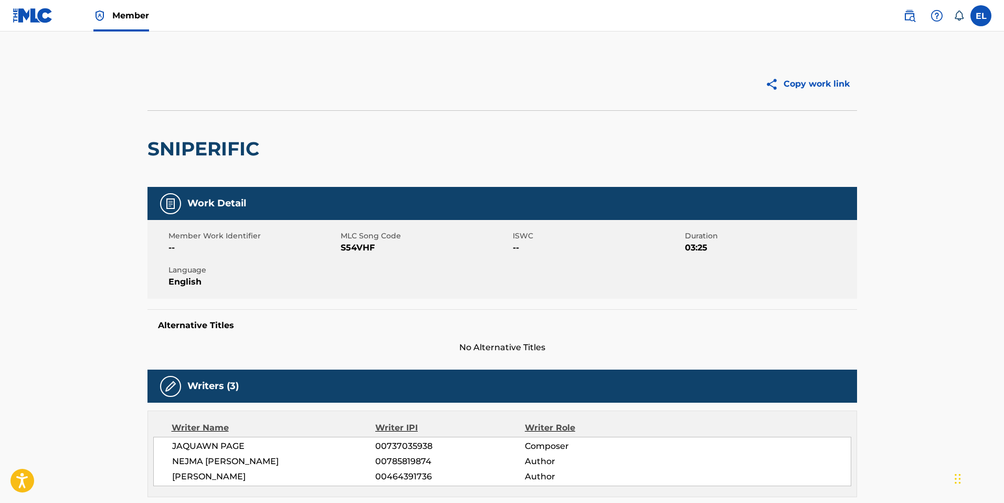
click at [355, 245] on span "S54VHF" at bounding box center [426, 247] width 170 height 13
drag, startPoint x: 356, startPoint y: 245, endPoint x: 368, endPoint y: 245, distance: 12.1
click at [356, 245] on span "S54VHF" at bounding box center [426, 247] width 170 height 13
click at [346, 250] on span "S54VHF" at bounding box center [426, 247] width 170 height 13
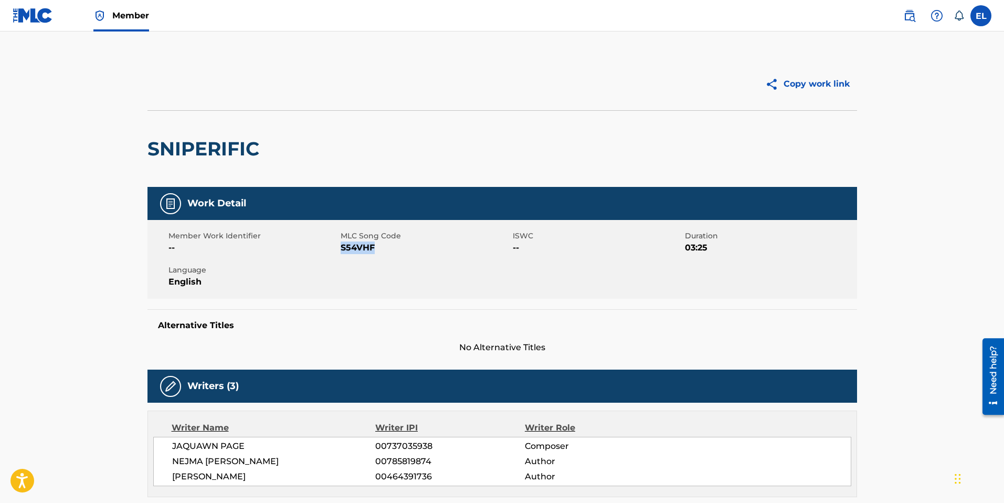
copy span "S54VHF"
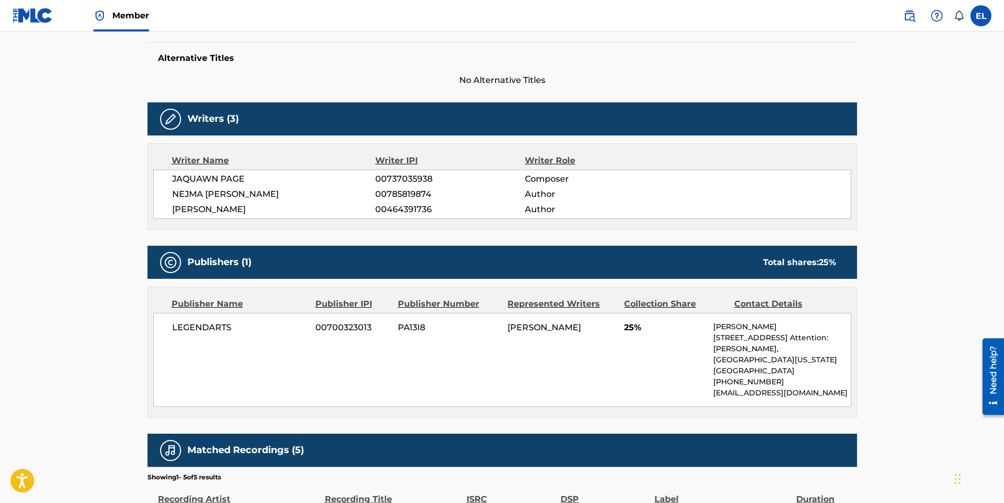
scroll to position [278, 0]
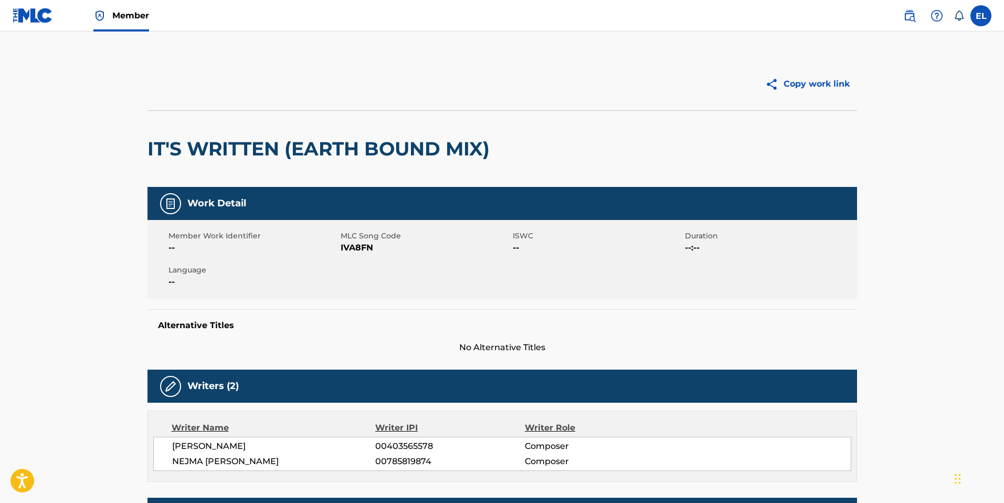
click at [360, 250] on span "IVA8FN" at bounding box center [426, 247] width 170 height 13
copy span "IVA8FN"
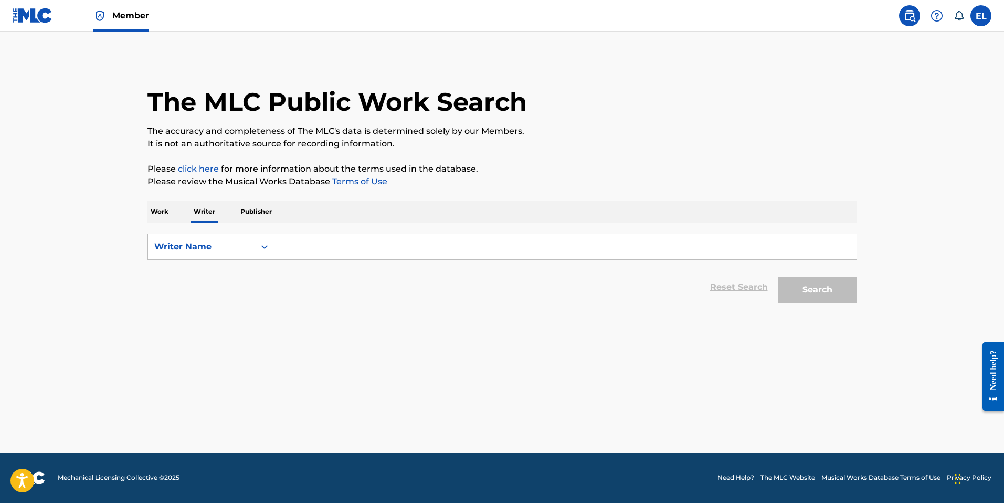
click at [156, 207] on p "Work" at bounding box center [159, 212] width 24 height 22
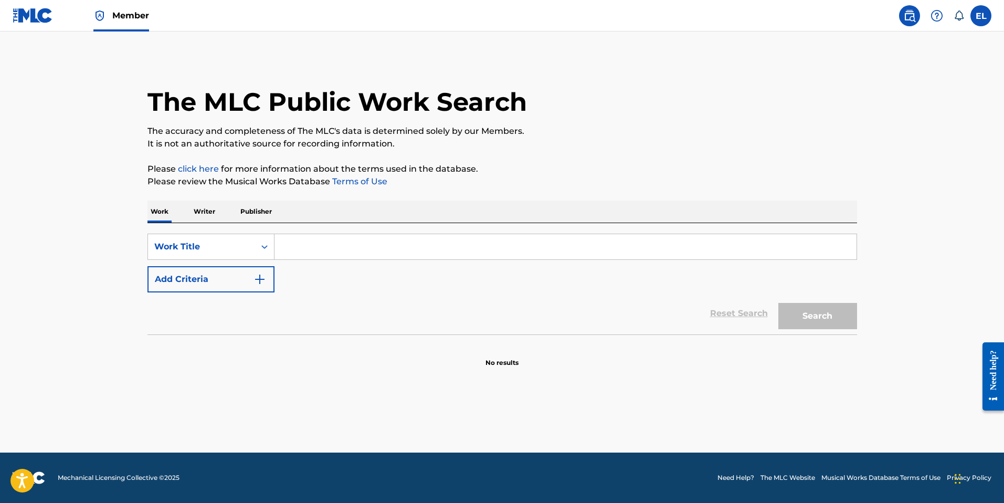
click at [192, 211] on p "Writer" at bounding box center [205, 212] width 28 height 22
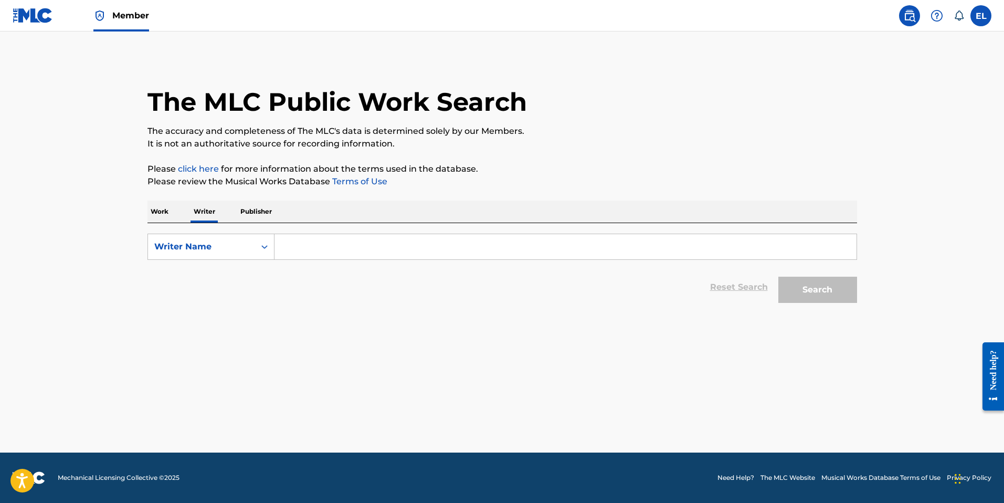
click at [371, 250] on input "Search Form" at bounding box center [566, 246] width 582 height 25
paste input "[PERSON_NAME]"
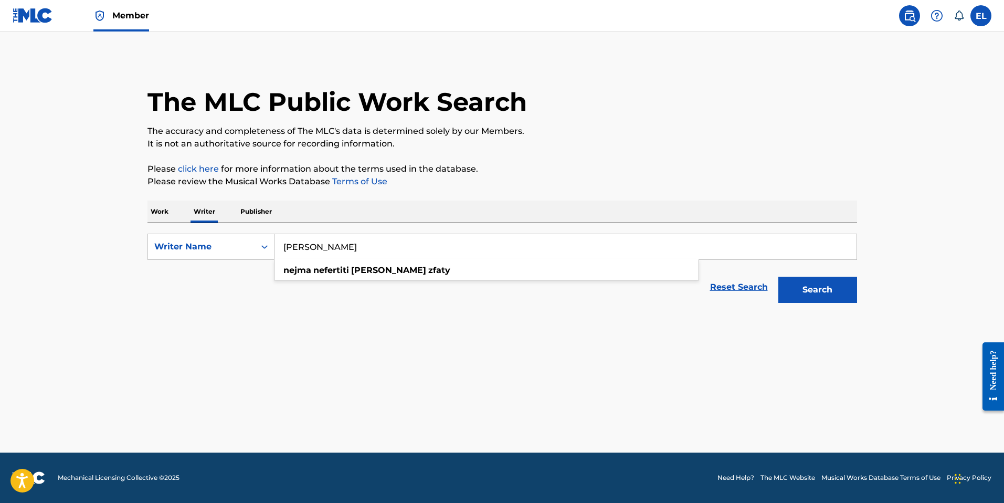
type input "[PERSON_NAME]"
click at [814, 293] on button "Search" at bounding box center [817, 290] width 79 height 26
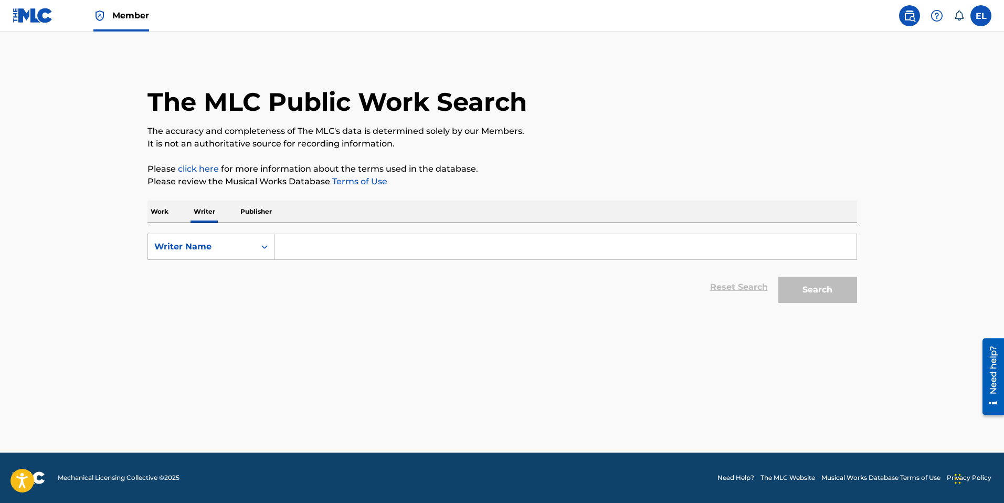
click at [383, 259] on div "Search Form" at bounding box center [566, 247] width 583 height 26
paste input "Sch A - ASCAP Catalog Sch A - ASCAP Catalog Sch A - ASCAP Catalog Sch A - ASCAP…"
type input "Sch A - ASCAP Catalog Sch A - ASCAP Catalog Sch A - ASCAP Catalog Sch A - ASCAP…"
drag, startPoint x: 492, startPoint y: 235, endPoint x: 499, endPoint y: 234, distance: 6.3
click at [494, 235] on input "Search Form" at bounding box center [566, 246] width 582 height 25
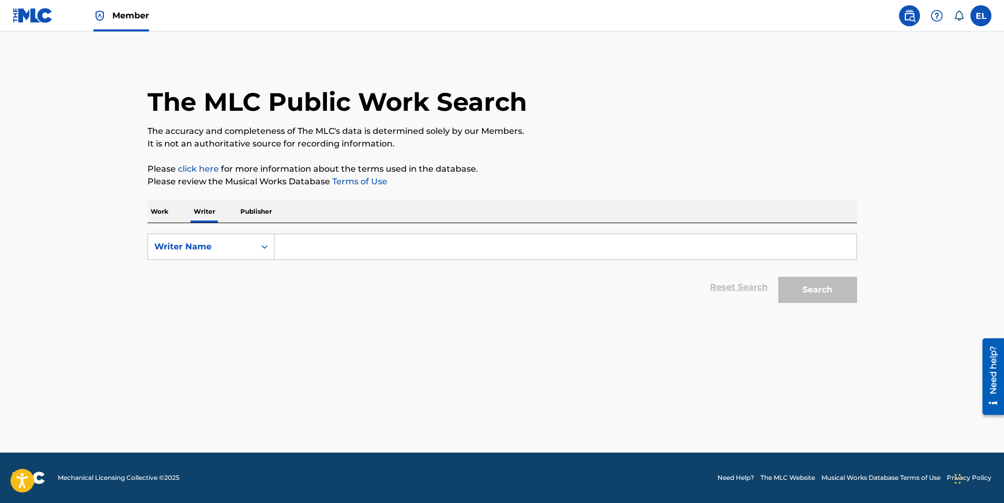
paste input "[PERSON_NAME]"
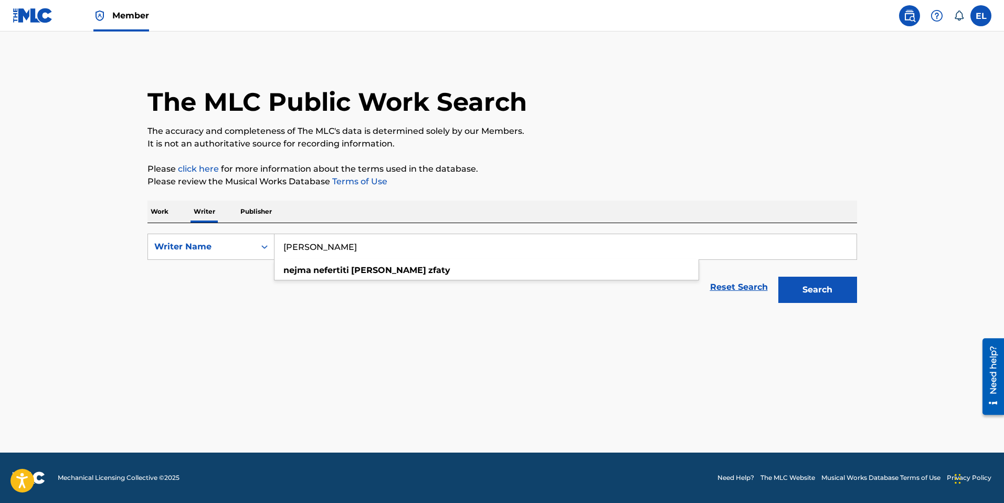
type input "[PERSON_NAME]"
click at [831, 292] on button "Search" at bounding box center [817, 290] width 79 height 26
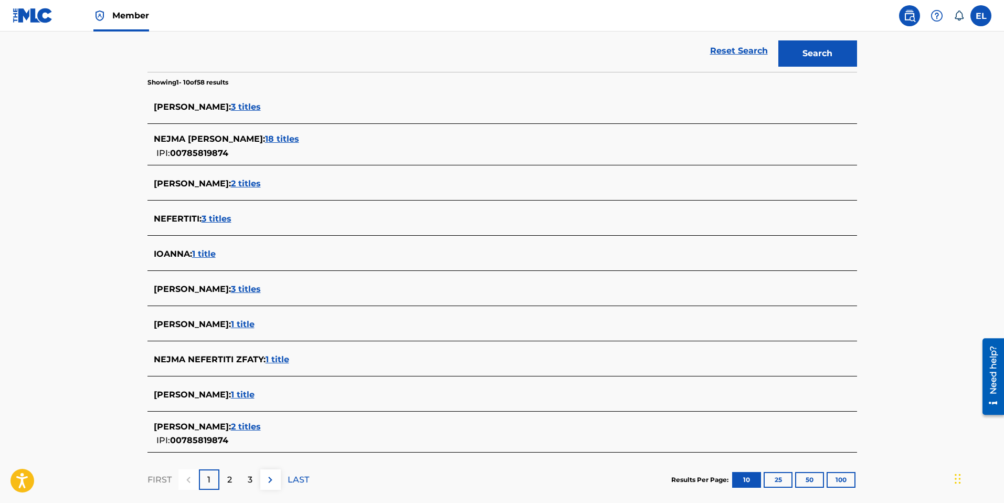
scroll to position [239, 0]
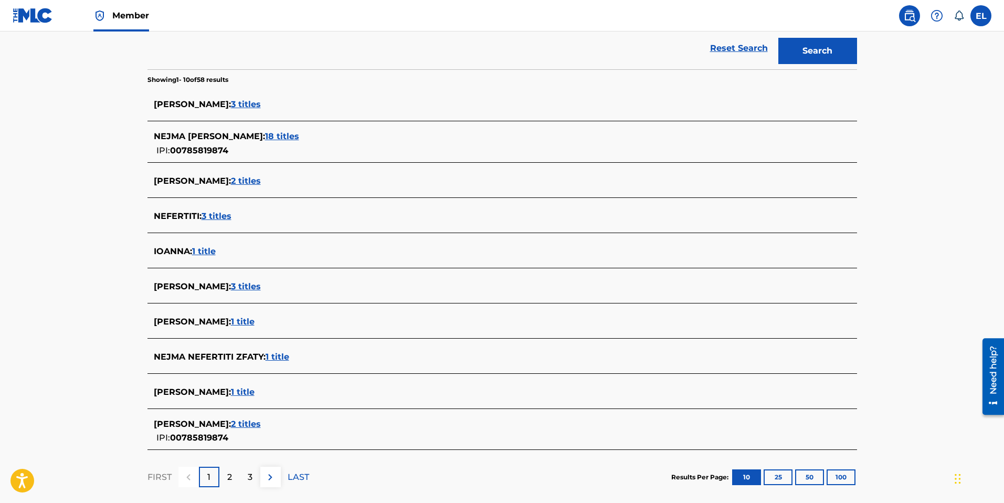
click at [248, 423] on span "2 titles" at bounding box center [246, 424] width 30 height 10
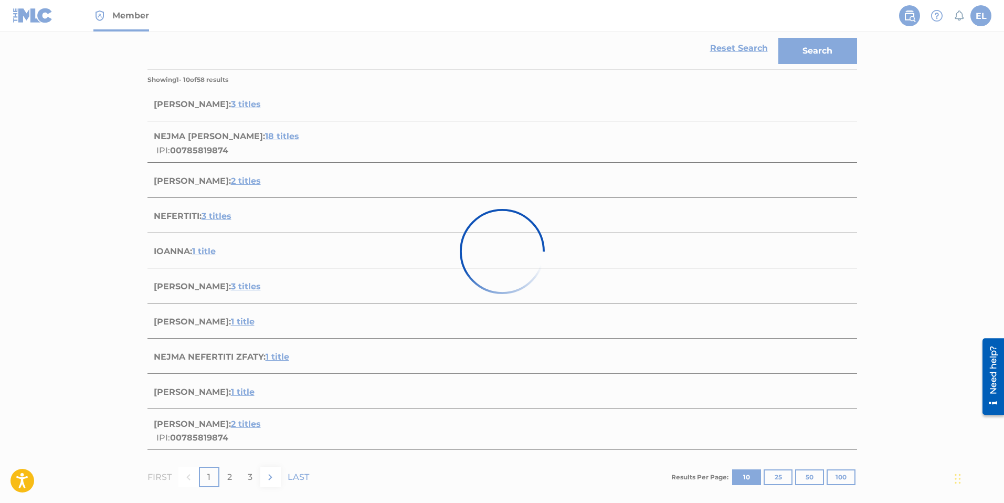
scroll to position [118, 0]
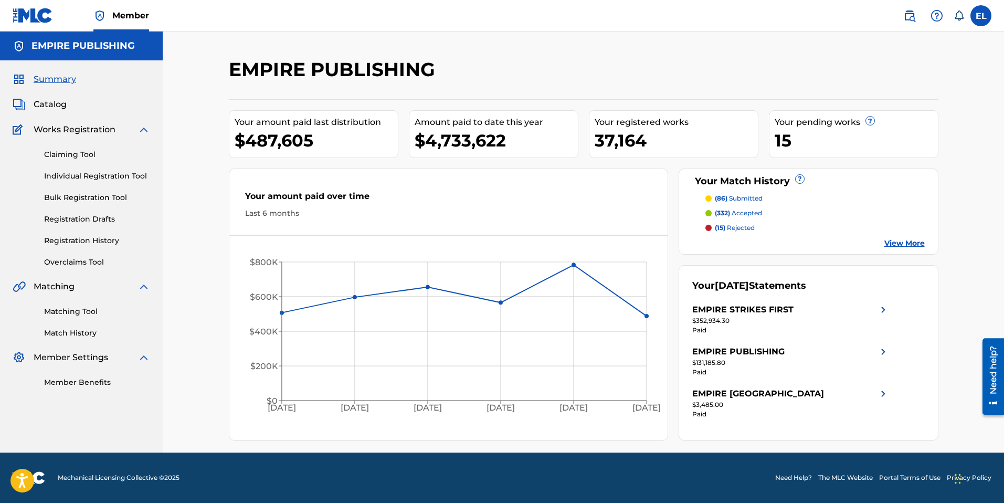
click at [907, 14] on img at bounding box center [909, 15] width 13 height 13
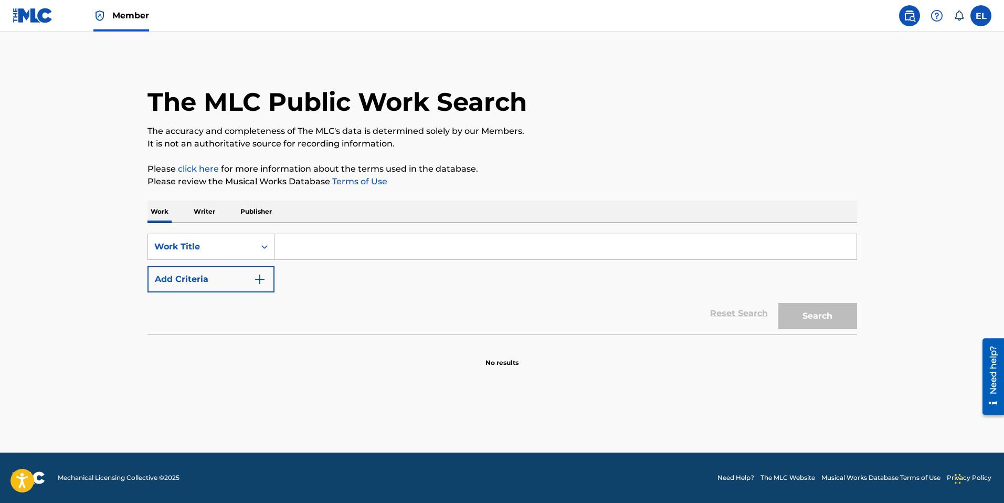
click at [316, 249] on input "Search Form" at bounding box center [566, 246] width 582 height 25
paste input "[PERSON_NAME]"
type input "[PERSON_NAME]"
click at [832, 313] on button "Search" at bounding box center [817, 316] width 79 height 26
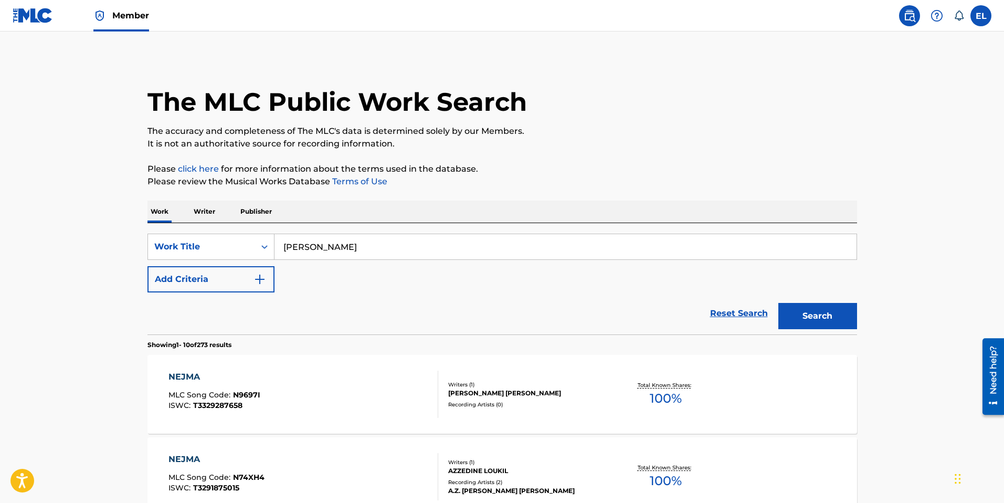
click at [231, 283] on button "Add Criteria" at bounding box center [210, 279] width 127 height 26
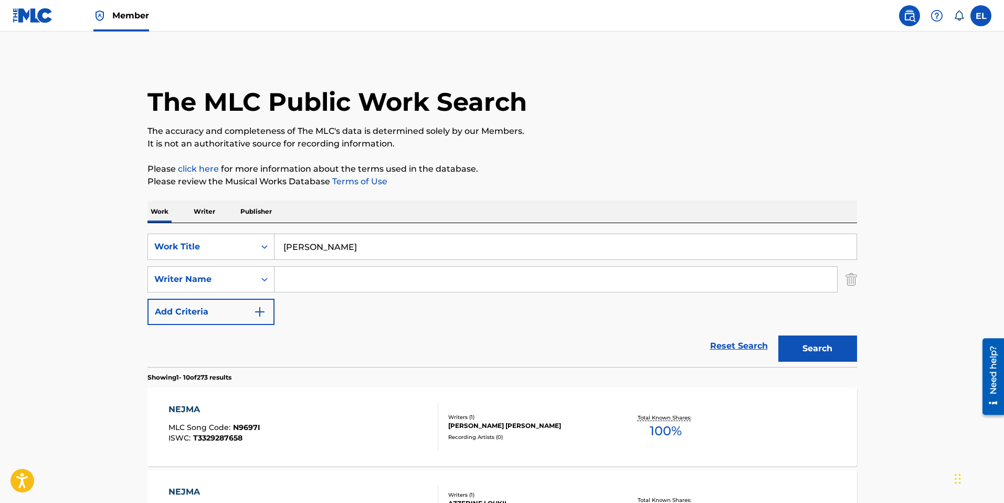
click at [201, 215] on p "Writer" at bounding box center [205, 212] width 28 height 22
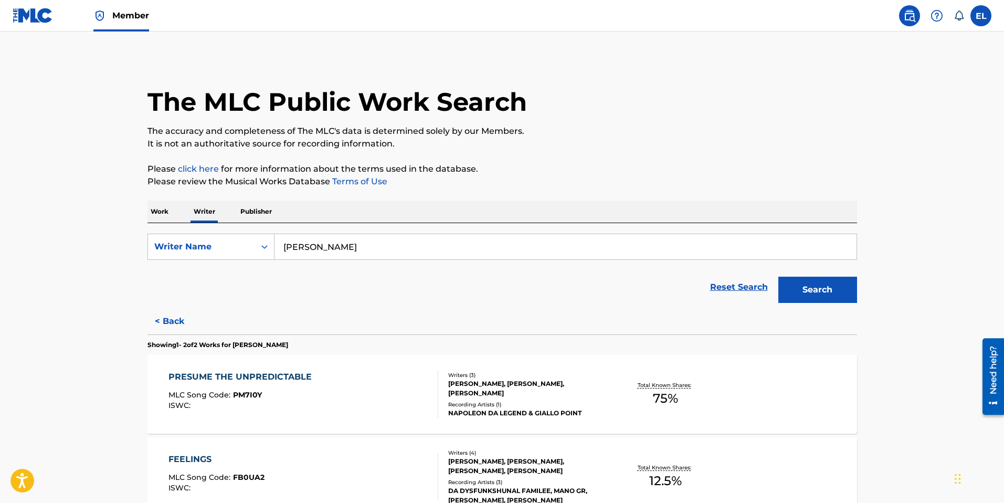
click at [817, 289] on button "Search" at bounding box center [817, 290] width 79 height 26
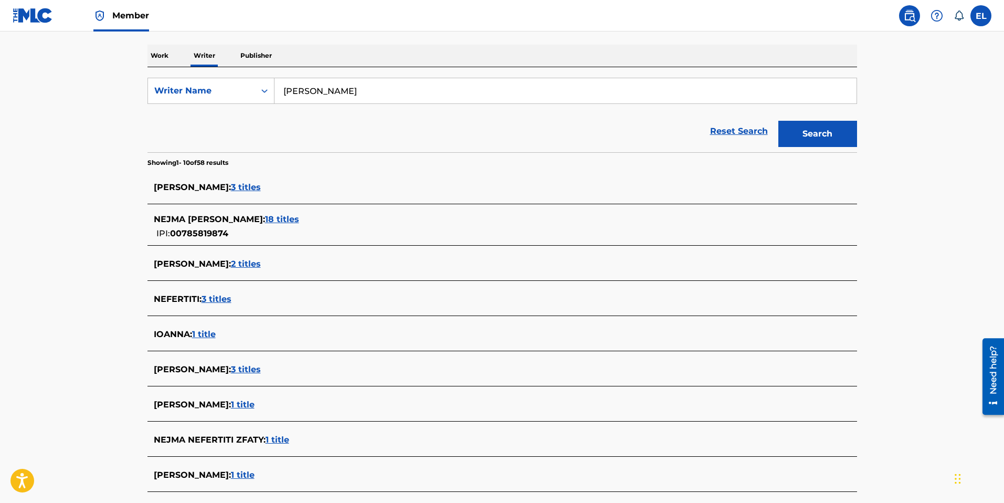
scroll to position [296, 0]
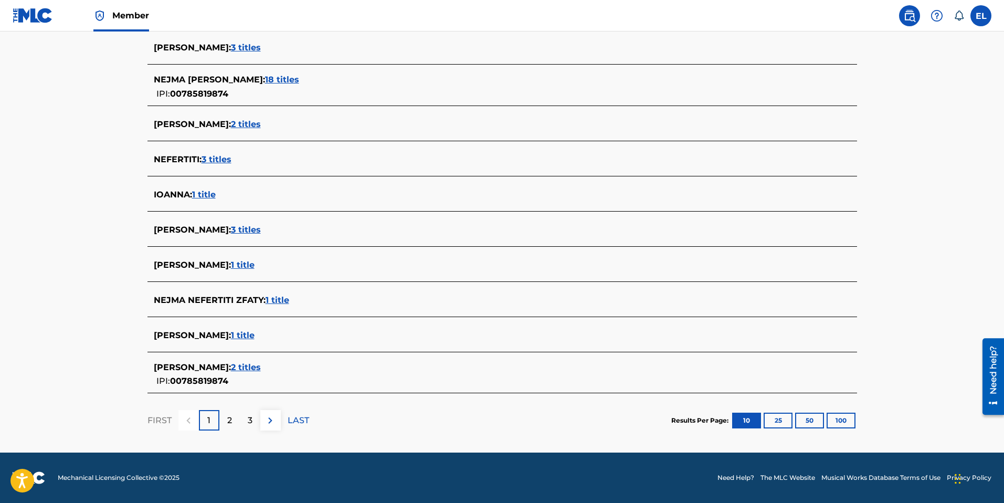
click at [289, 299] on span "1 title" at bounding box center [278, 300] width 24 height 10
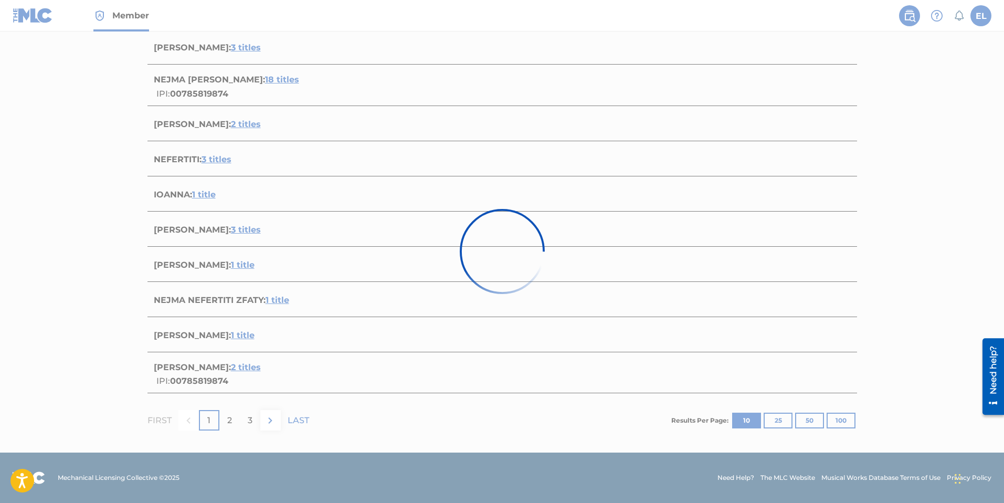
scroll to position [36, 0]
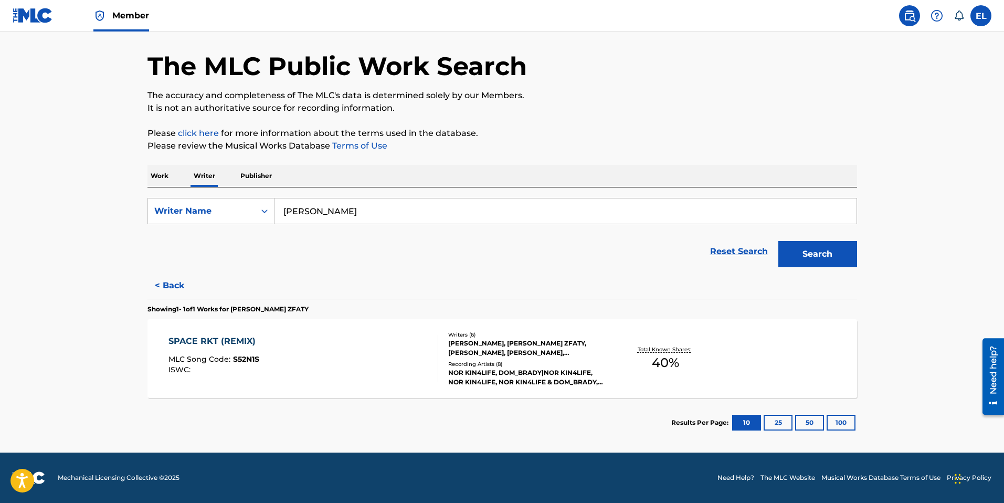
click at [304, 360] on div "SPACE RKT (REMIX) MLC Song Code : S52N1S ISWC :" at bounding box center [303, 358] width 270 height 47
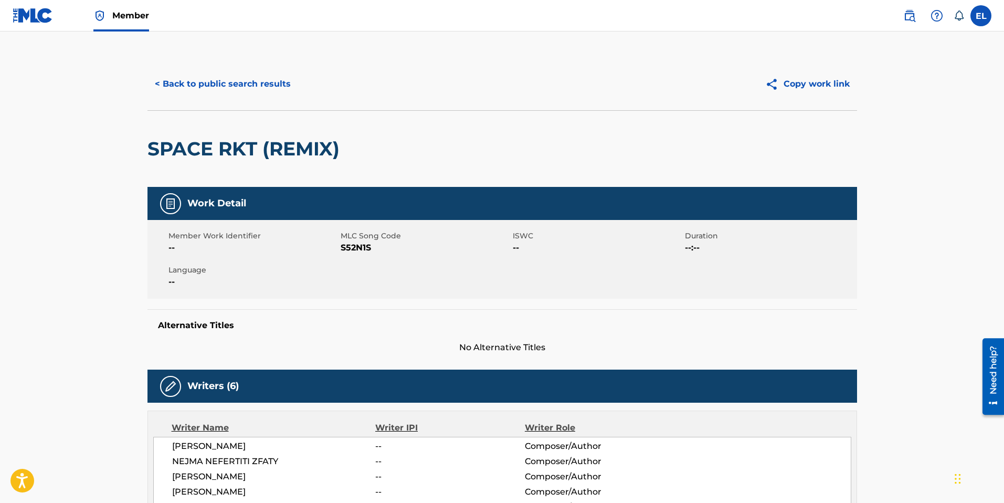
click at [346, 248] on span "S52N1S" at bounding box center [426, 247] width 170 height 13
copy span "S52N1S"
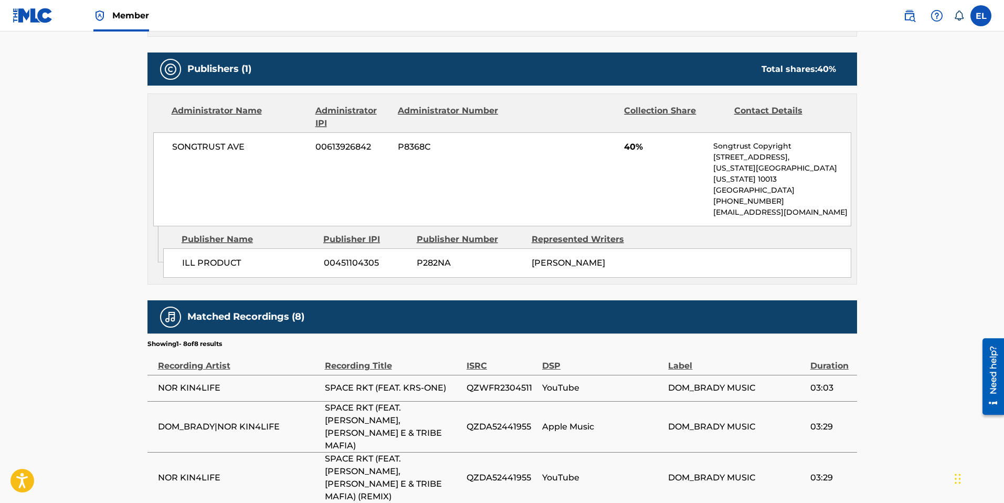
scroll to position [680, 0]
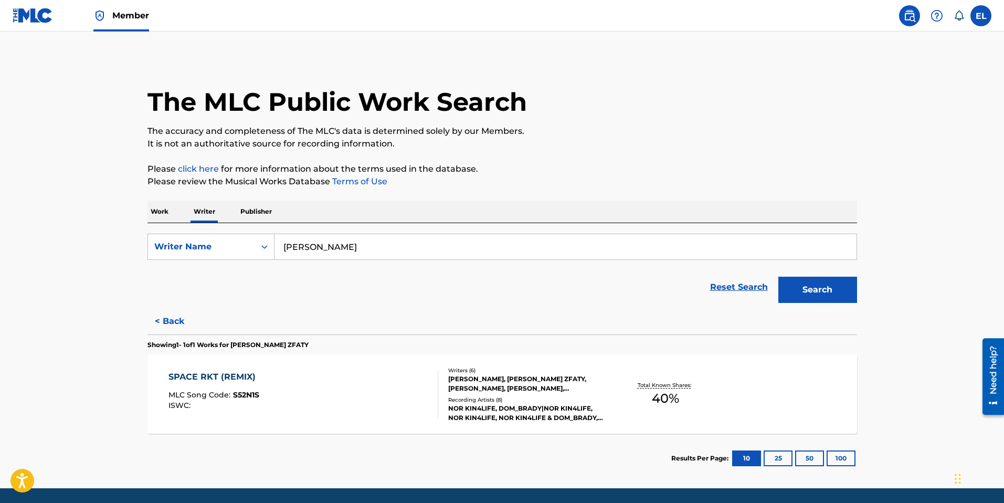
click at [166, 329] on button "< Back" at bounding box center [178, 321] width 63 height 26
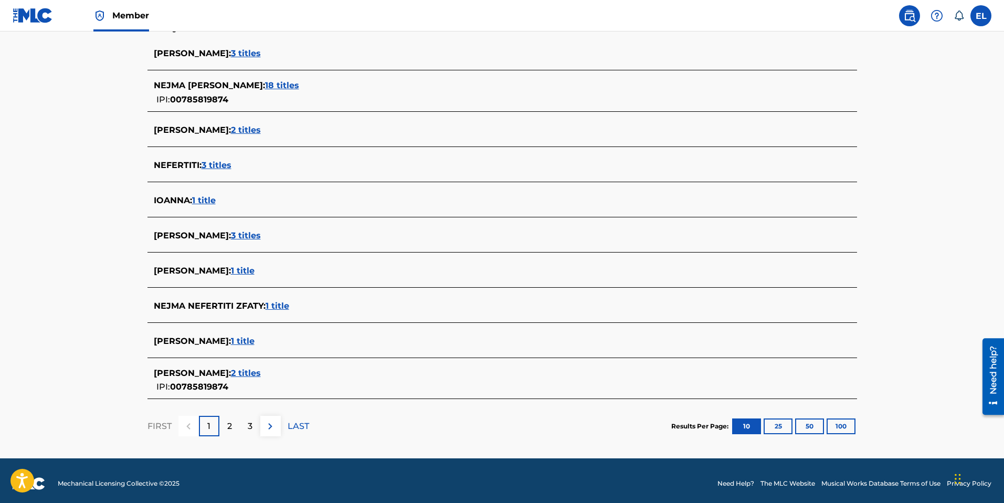
scroll to position [296, 0]
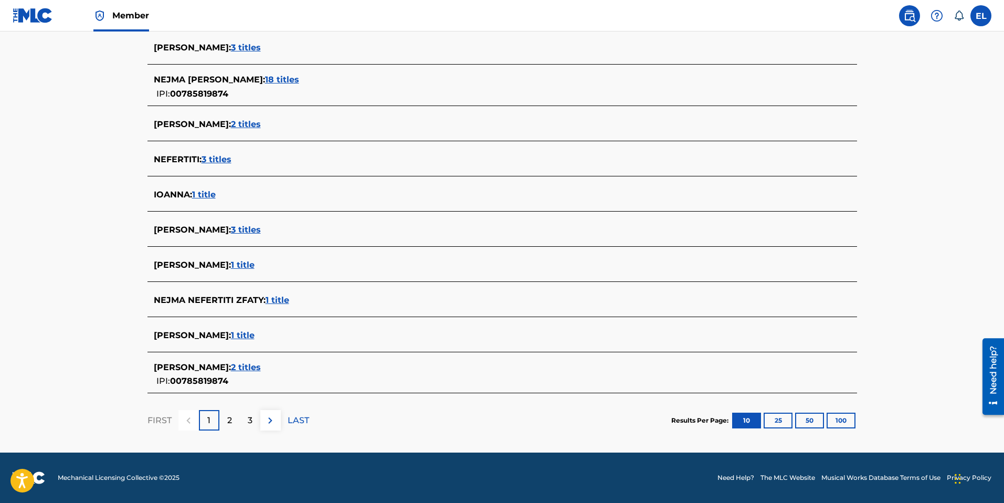
click at [230, 419] on p "2" at bounding box center [229, 420] width 5 height 13
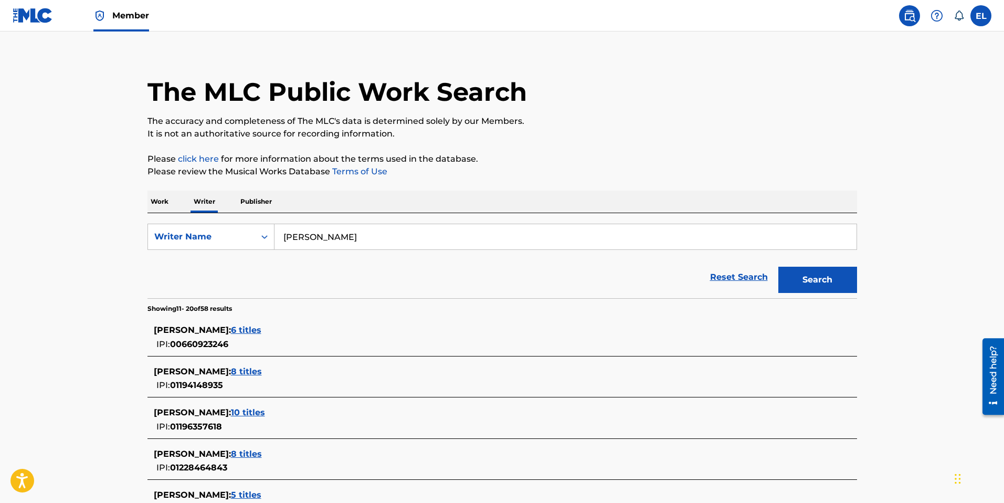
scroll to position [0, 0]
